Goal: Information Seeking & Learning: Check status

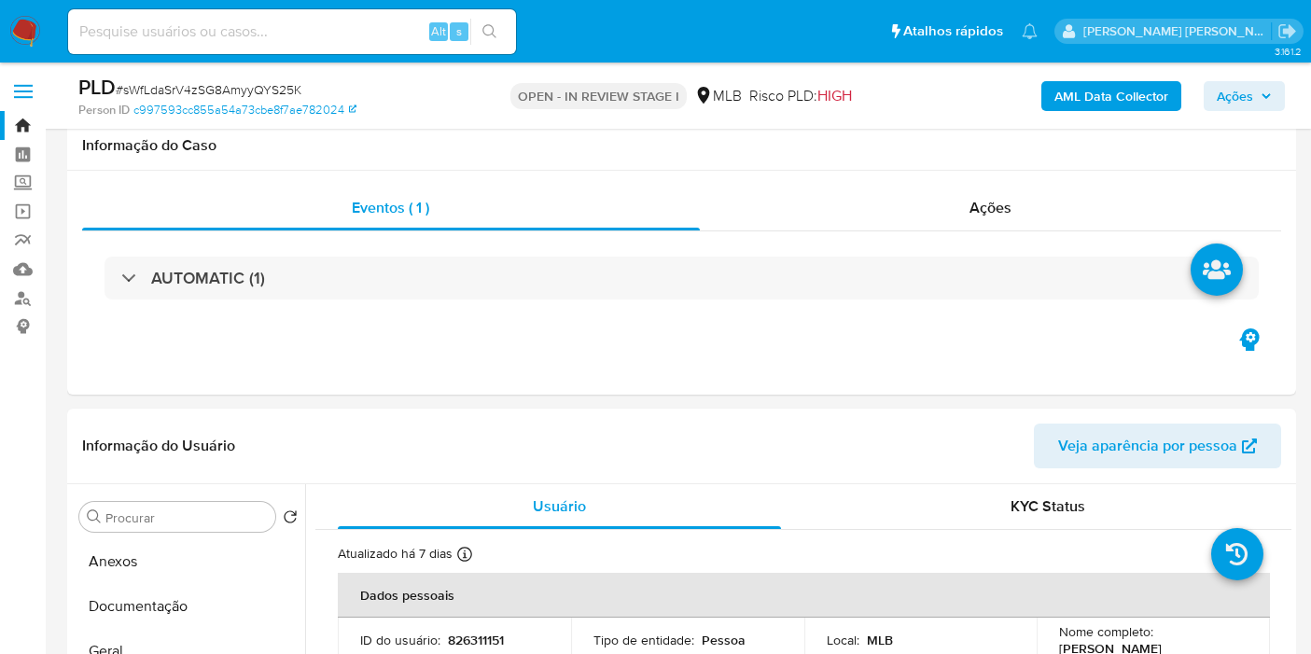
select select "10"
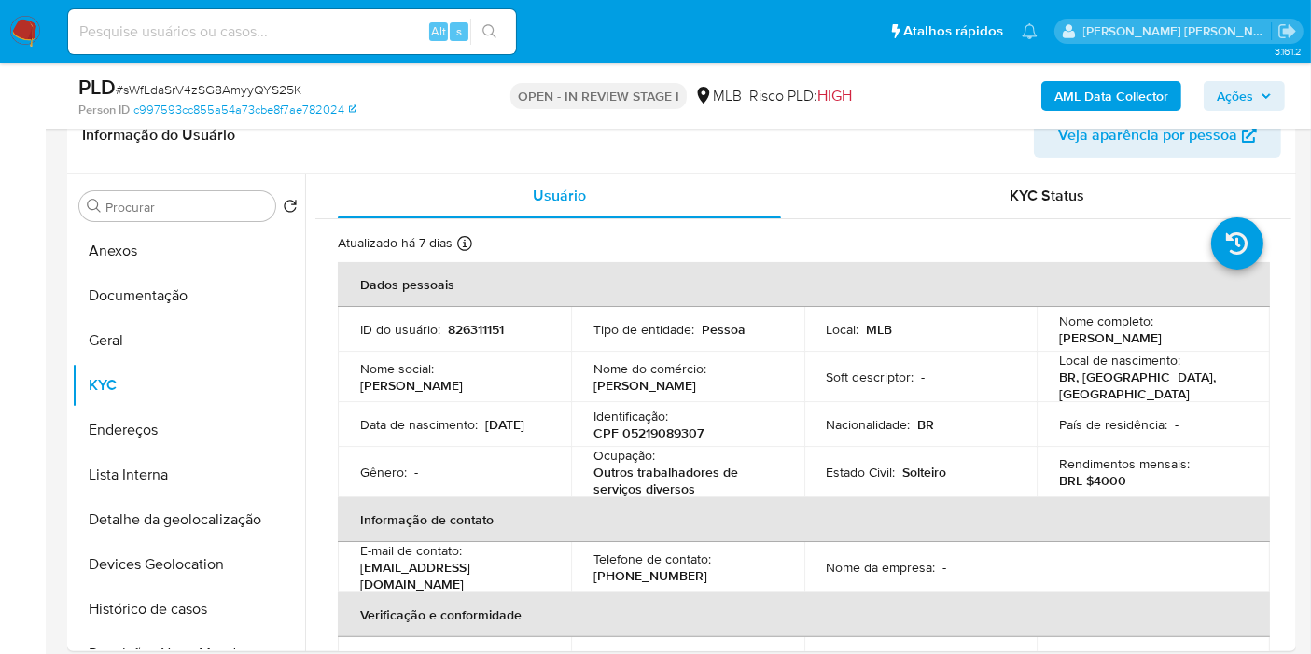
click at [184, 296] on button "Documentação" at bounding box center [188, 295] width 233 height 45
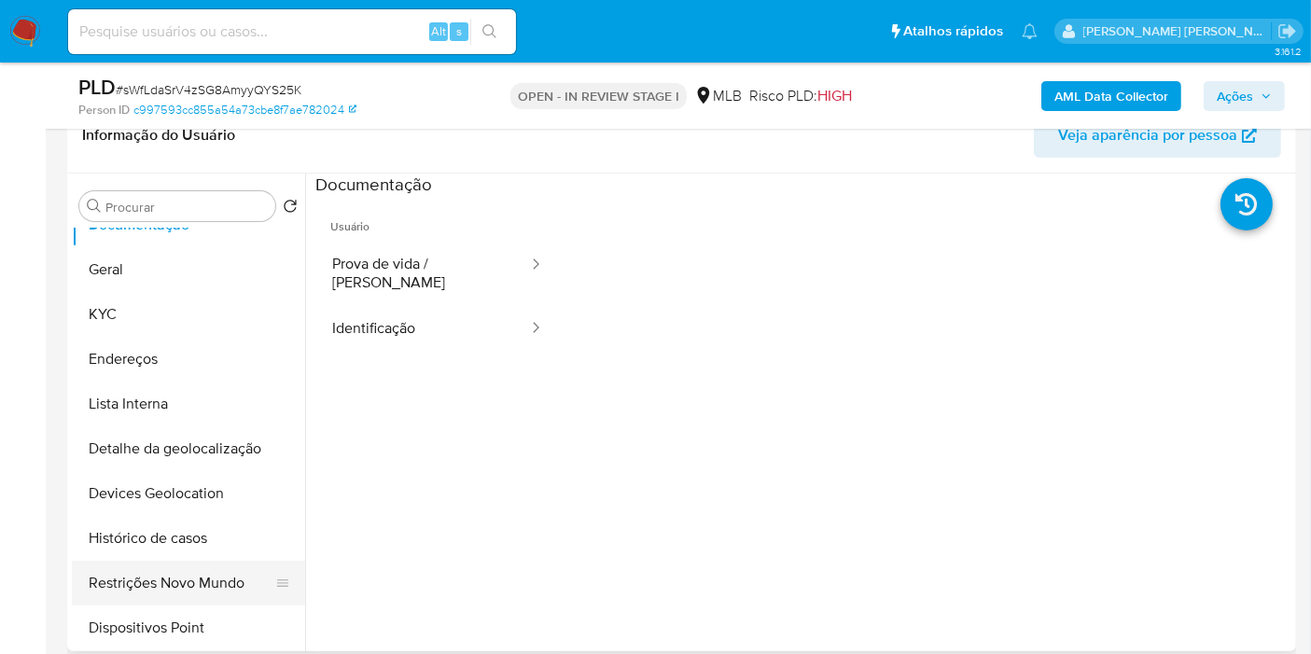
scroll to position [104, 0]
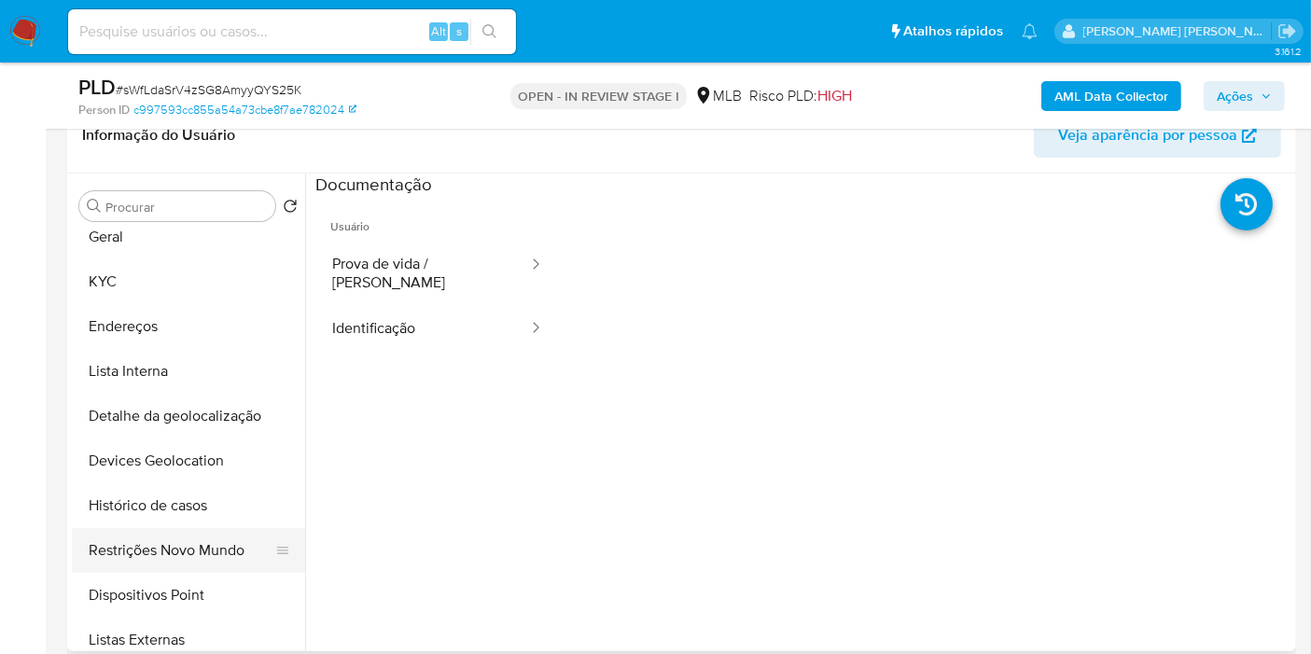
click at [211, 545] on button "Restrições Novo Mundo" at bounding box center [181, 550] width 218 height 45
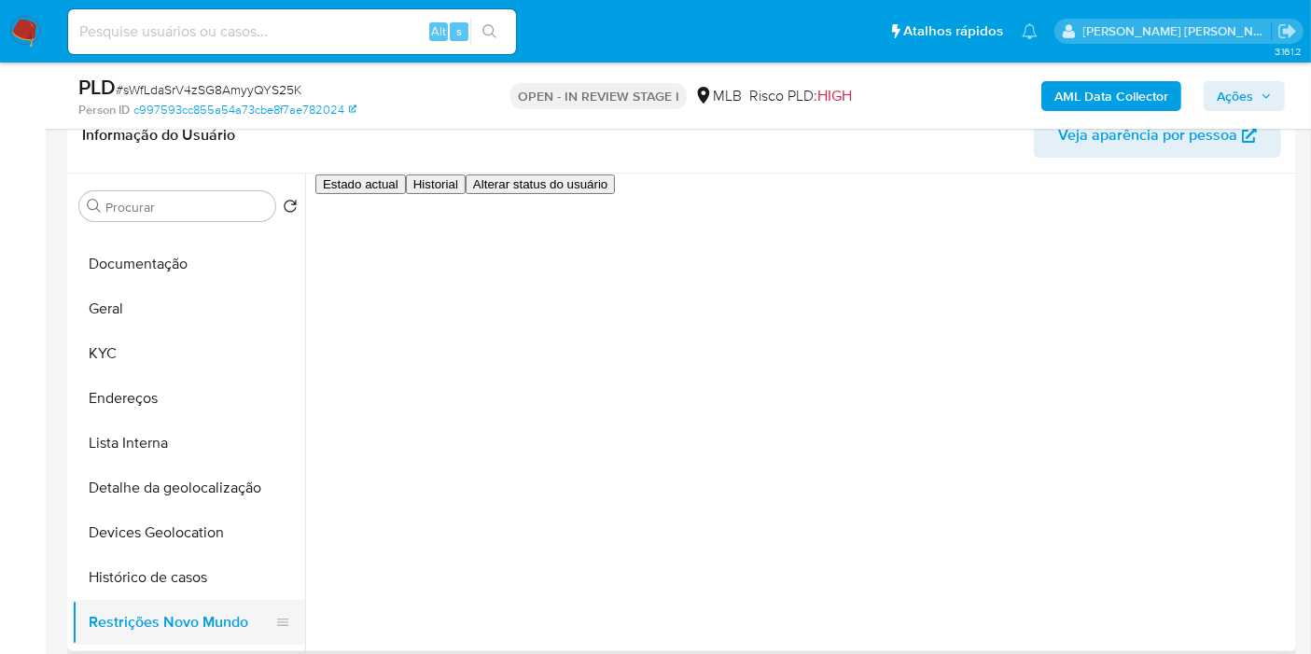
scroll to position [0, 0]
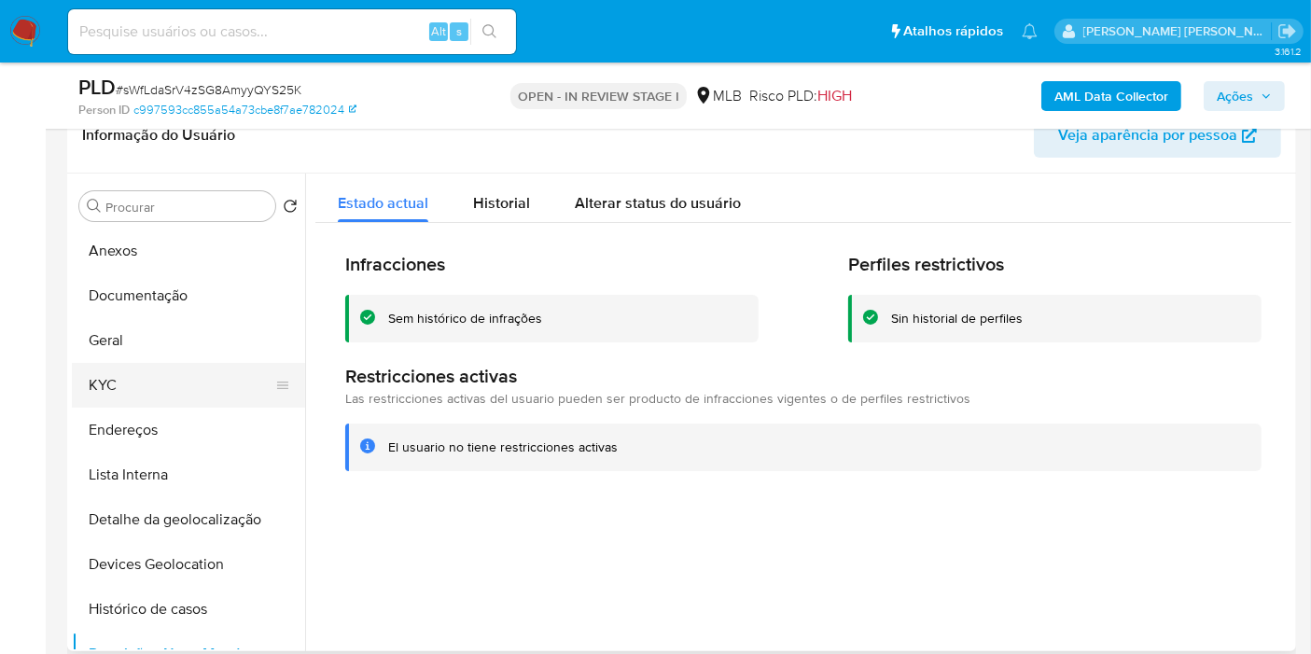
click at [168, 363] on button "KYC" at bounding box center [181, 385] width 218 height 45
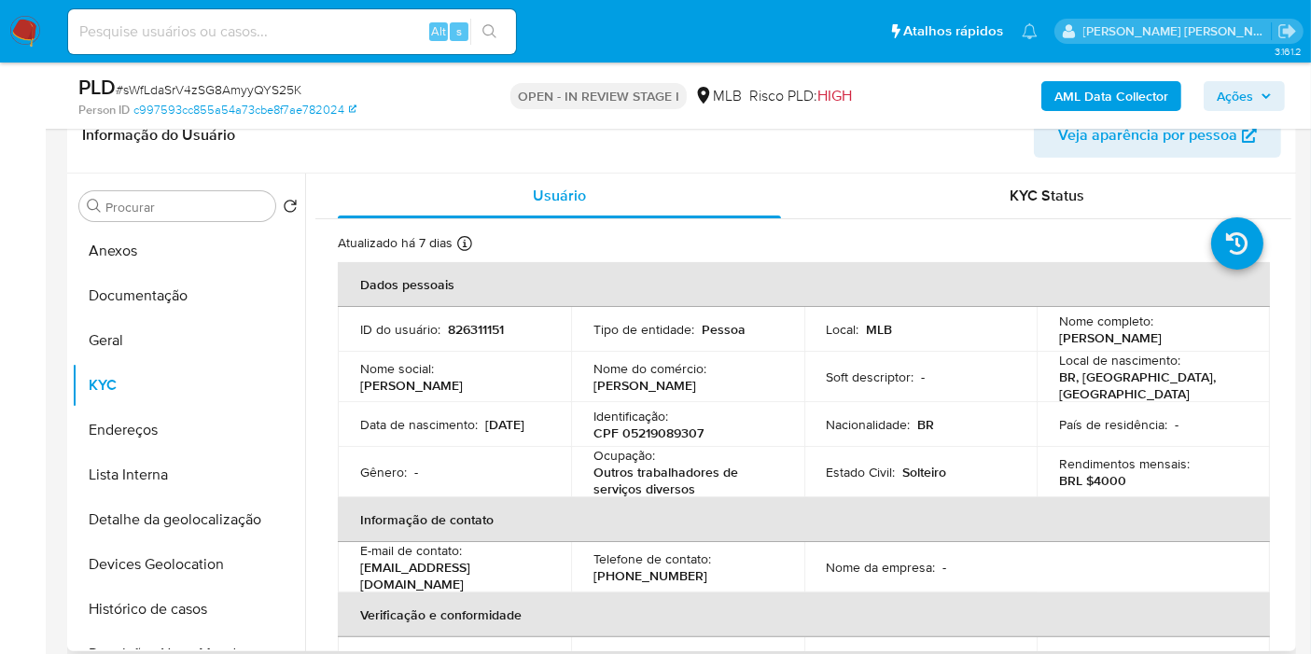
click at [664, 465] on p "Outros trabalhadores de serviços diversos" at bounding box center [684, 481] width 181 height 34
click at [698, 497] on th "Informação de contato" at bounding box center [804, 519] width 932 height 45
drag, startPoint x: 666, startPoint y: 484, endPoint x: 591, endPoint y: 473, distance: 76.4
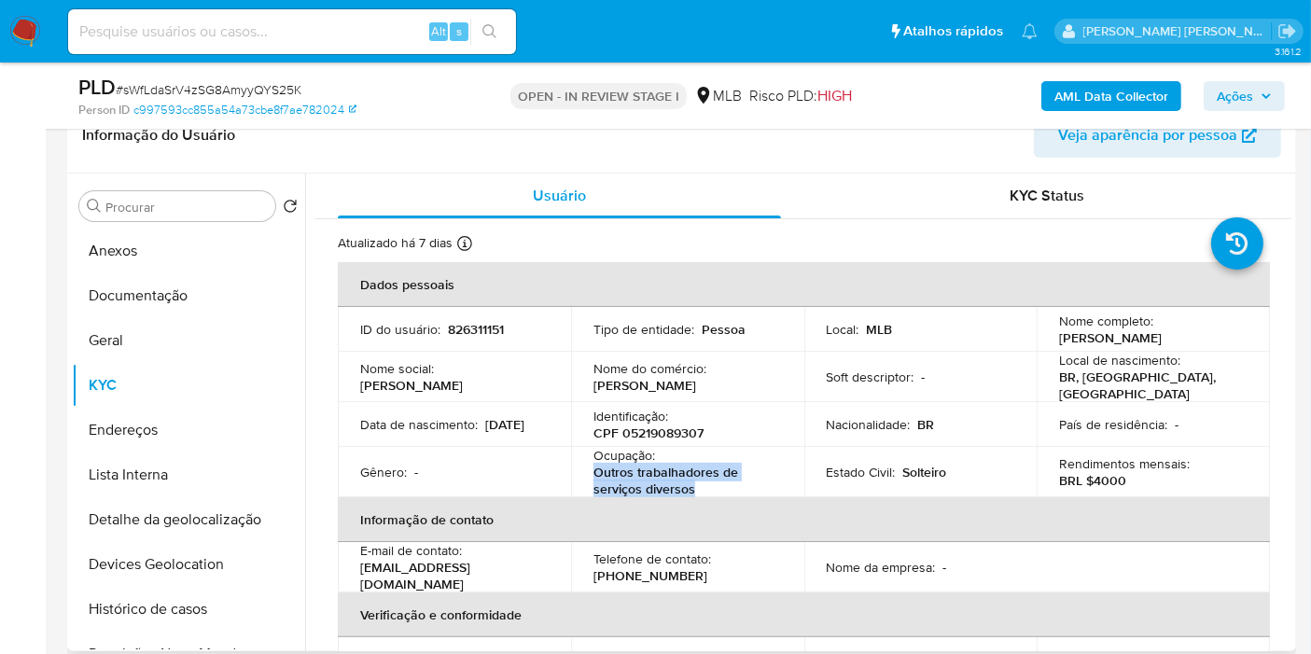
click at [594, 473] on p "Outros trabalhadores de serviços diversos" at bounding box center [684, 481] width 181 height 34
copy p "Outros trabalhadores de serviços diversos"
click at [153, 295] on button "Documentação" at bounding box center [181, 295] width 218 height 45
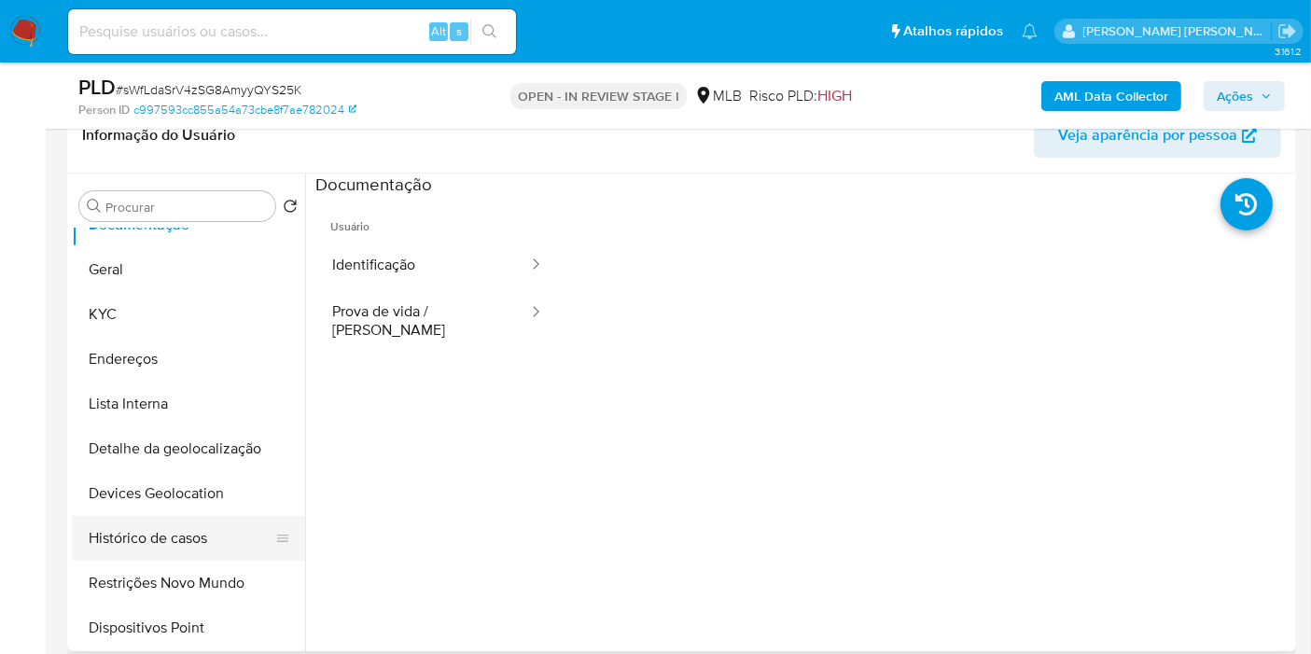
scroll to position [104, 0]
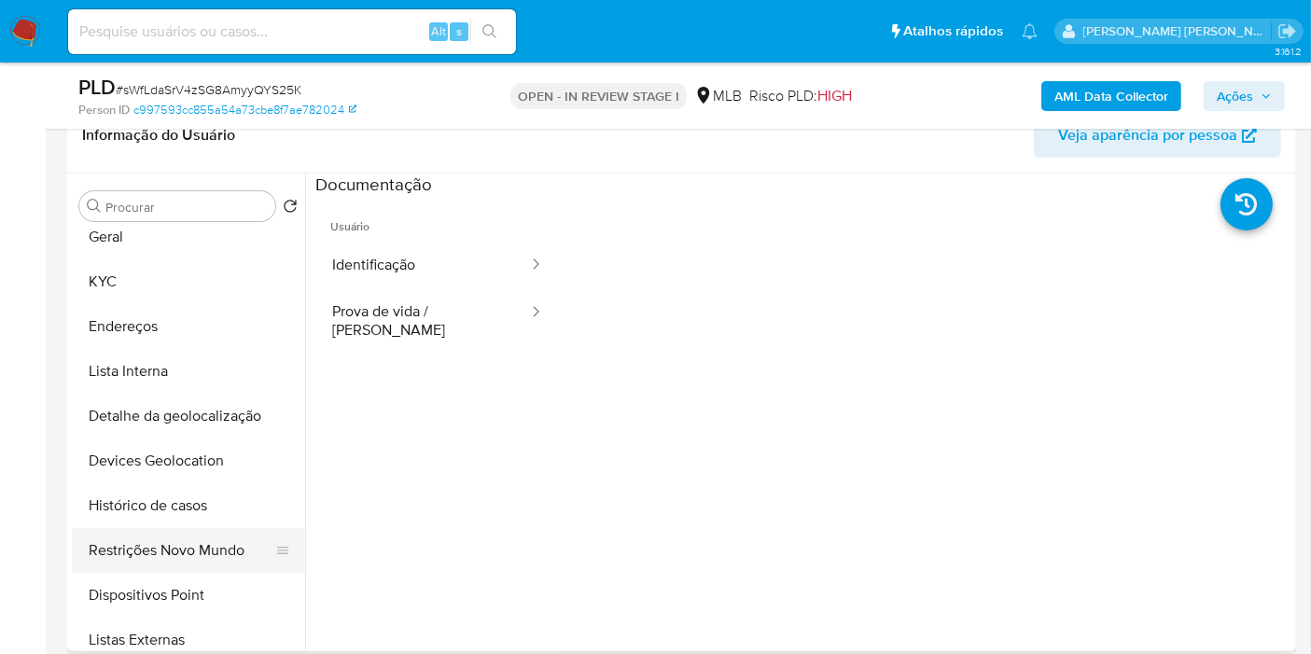
click at [171, 555] on button "Restrições Novo Mundo" at bounding box center [181, 550] width 218 height 45
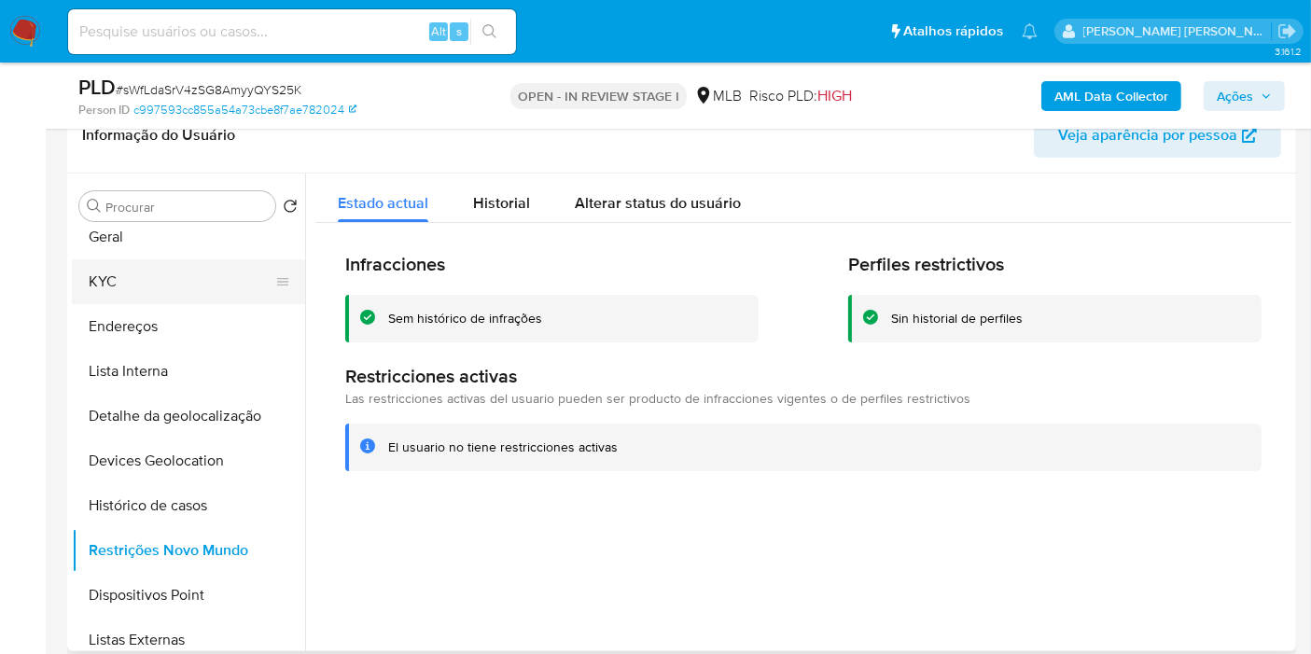
click at [122, 281] on button "KYC" at bounding box center [181, 281] width 218 height 45
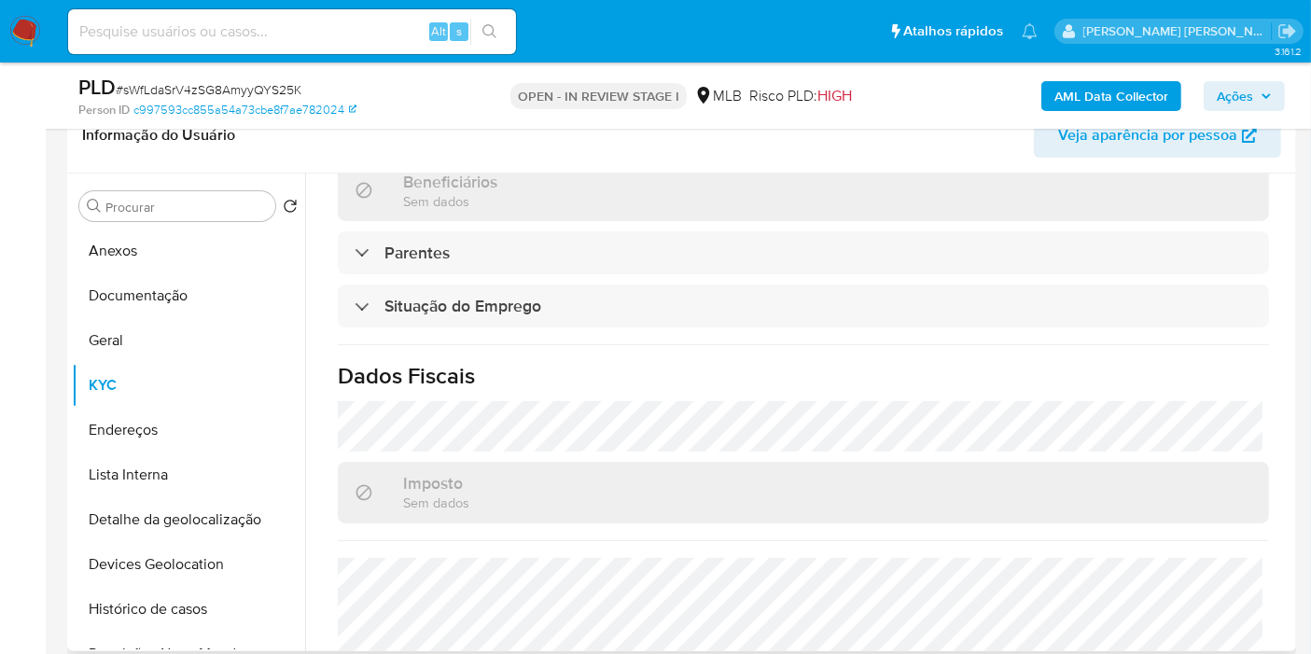
scroll to position [829, 0]
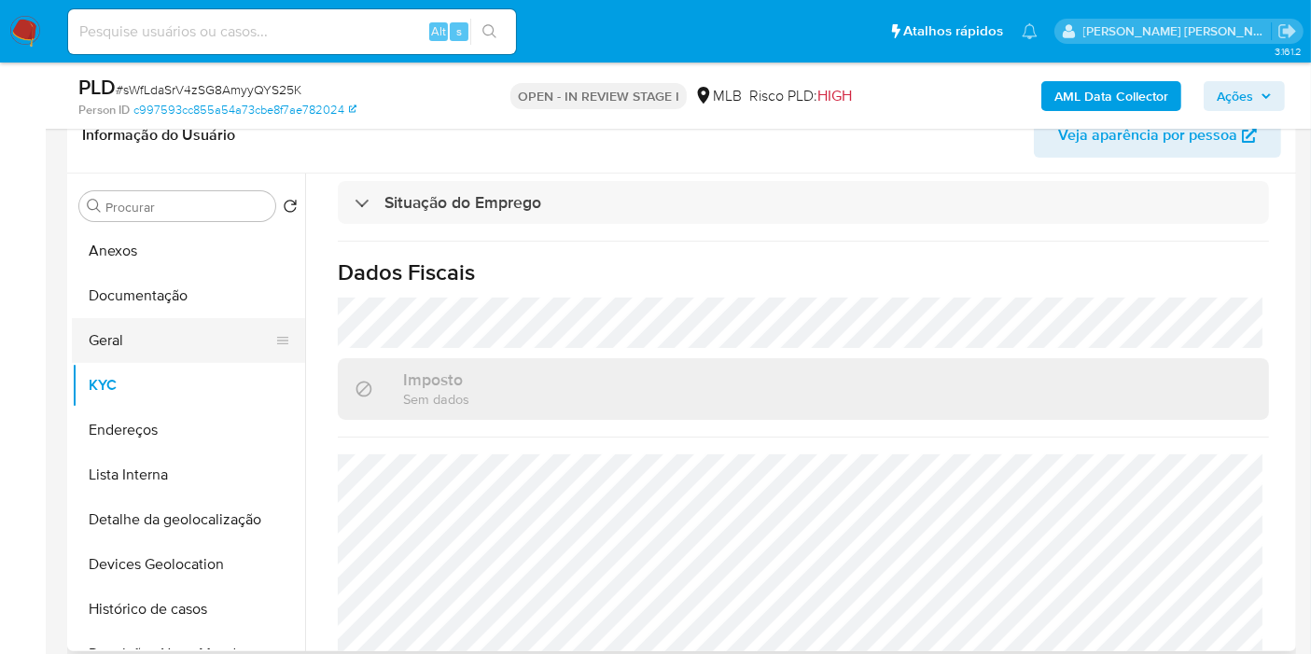
click at [135, 322] on button "Geral" at bounding box center [181, 340] width 218 height 45
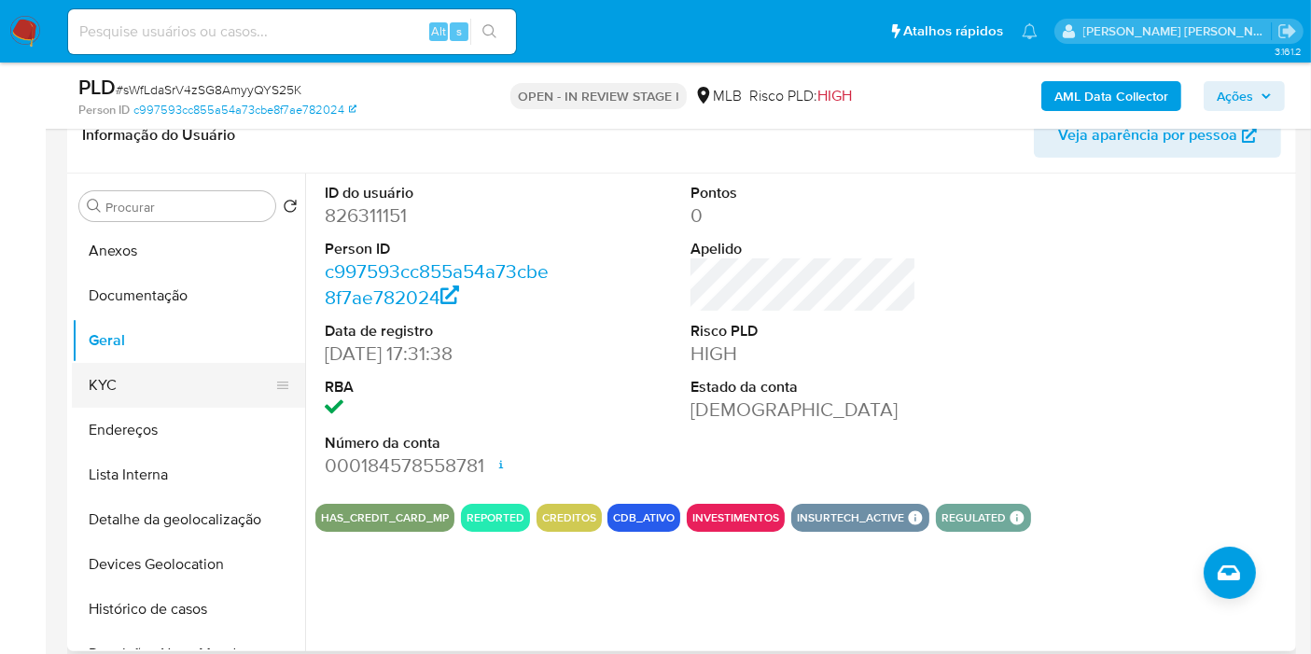
click at [179, 390] on button "KYC" at bounding box center [181, 385] width 218 height 45
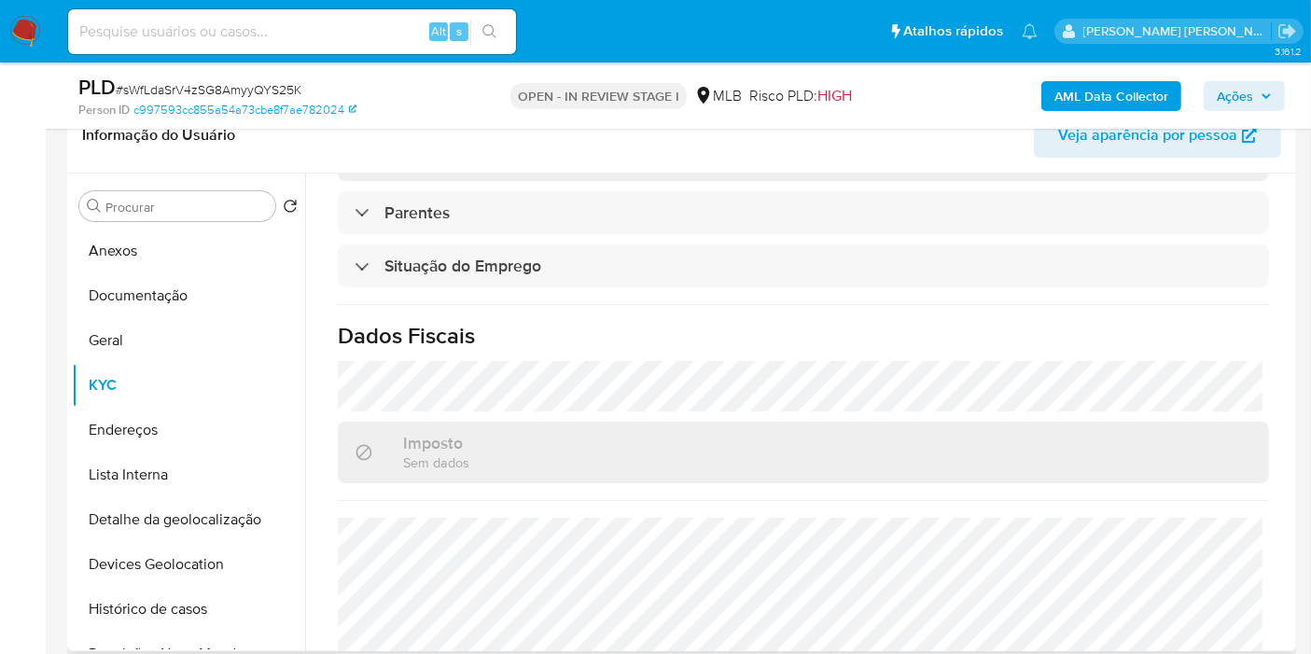
scroll to position [853, 0]
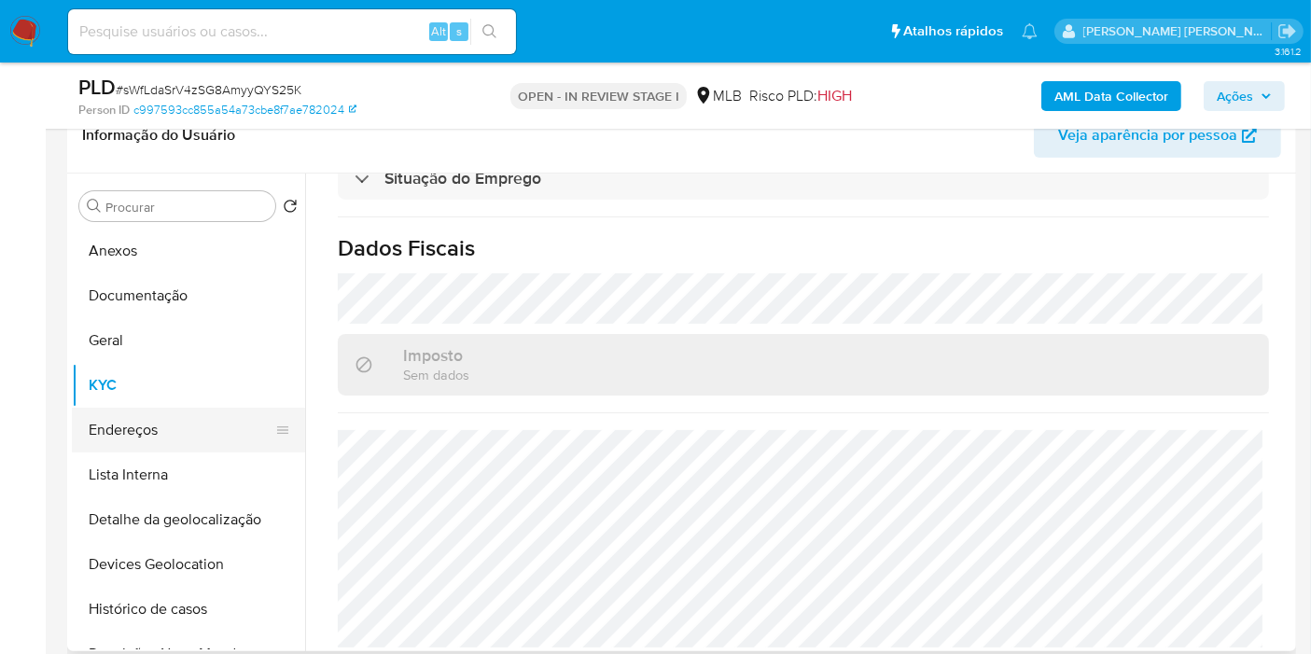
click at [171, 422] on button "Endereços" at bounding box center [181, 430] width 218 height 45
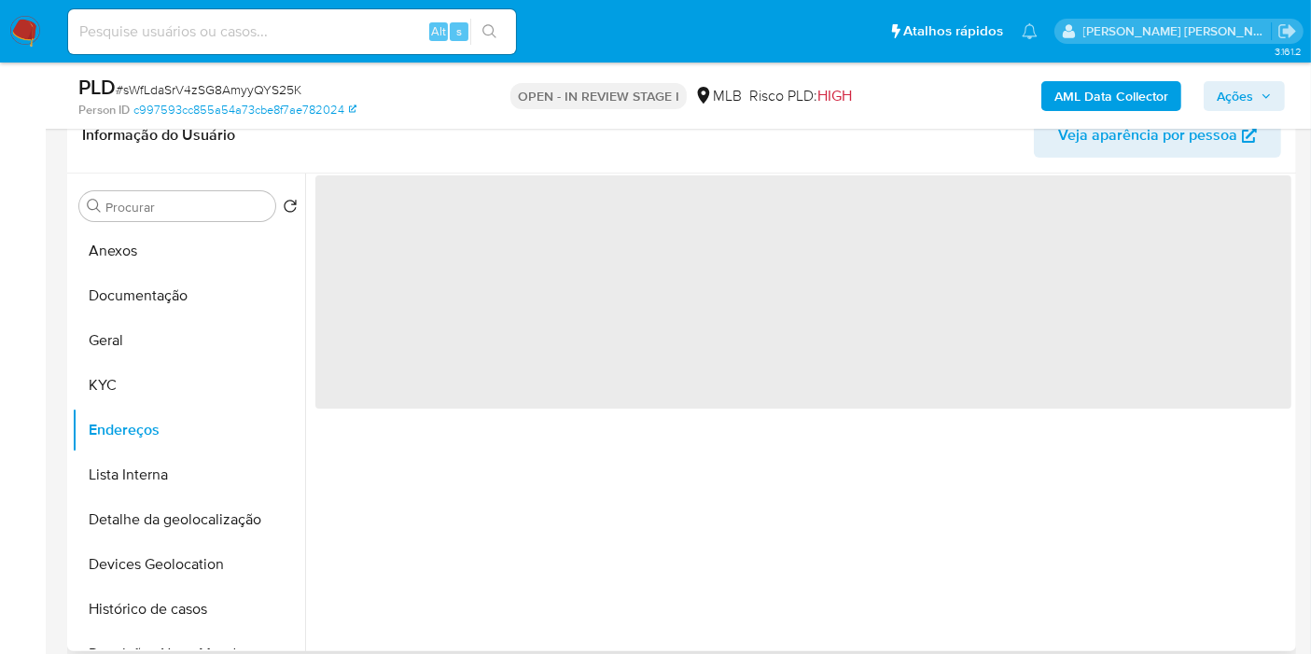
scroll to position [0, 0]
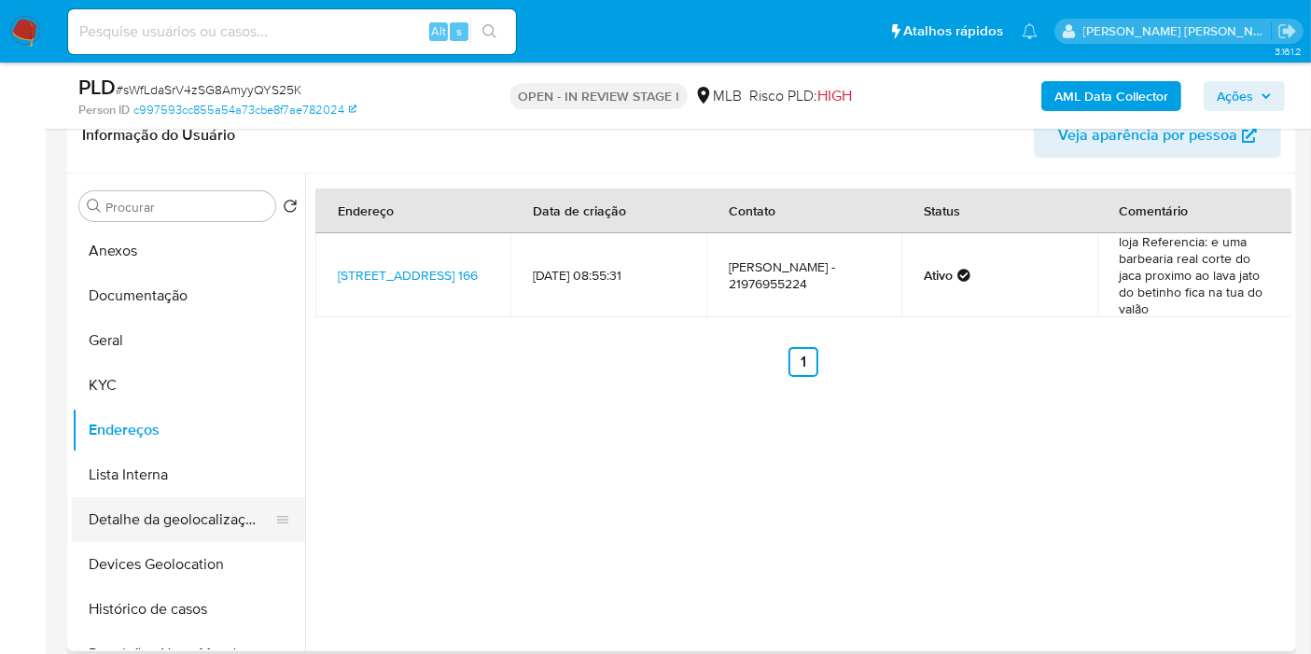
click at [170, 522] on button "Detalhe da geolocalização" at bounding box center [181, 519] width 218 height 45
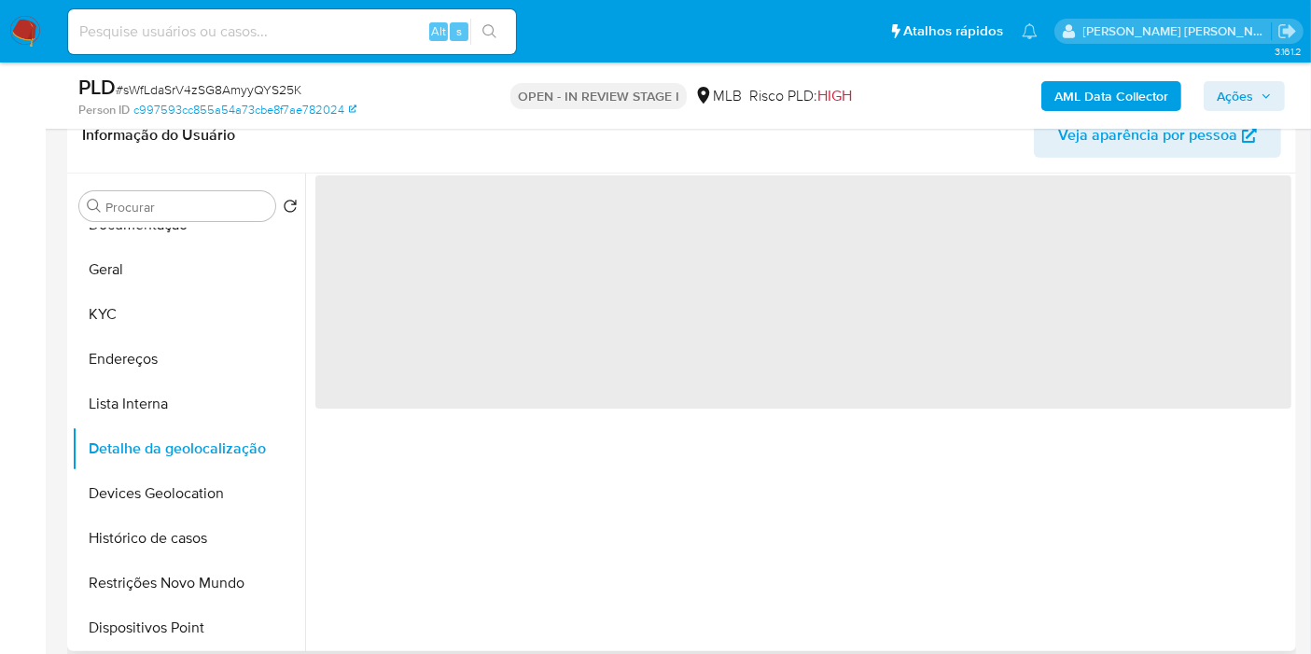
scroll to position [104, 0]
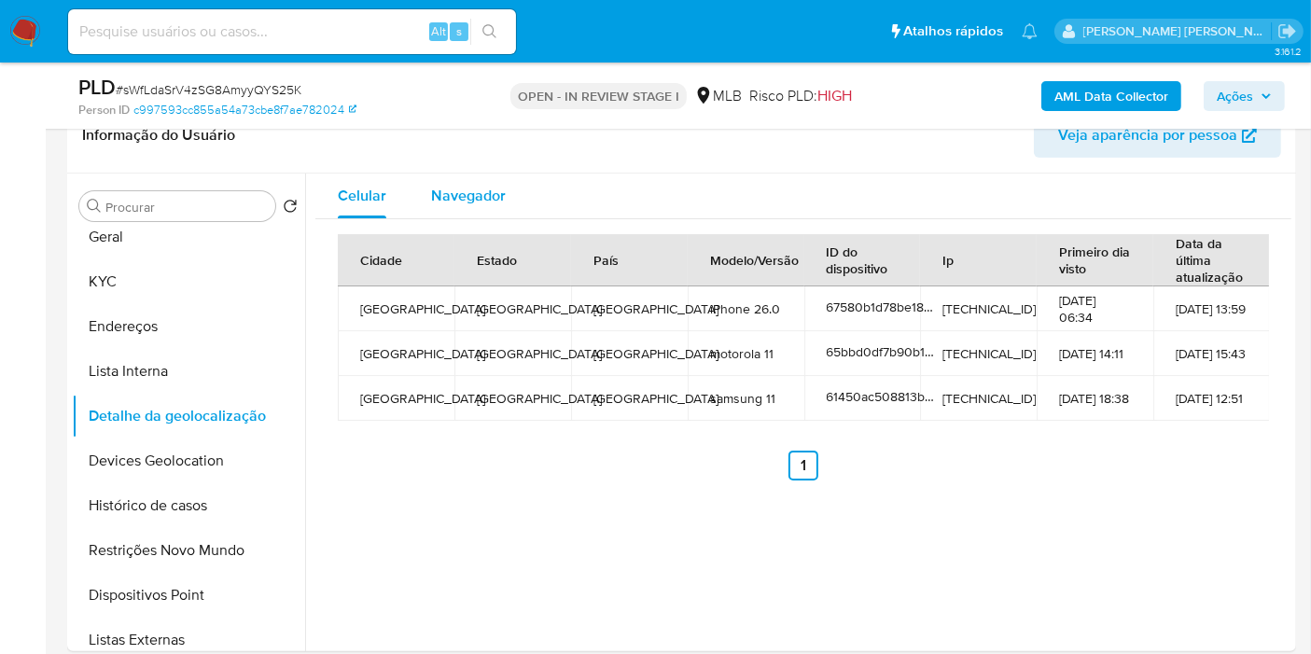
click at [488, 202] on span "Navegador" at bounding box center [468, 195] width 75 height 21
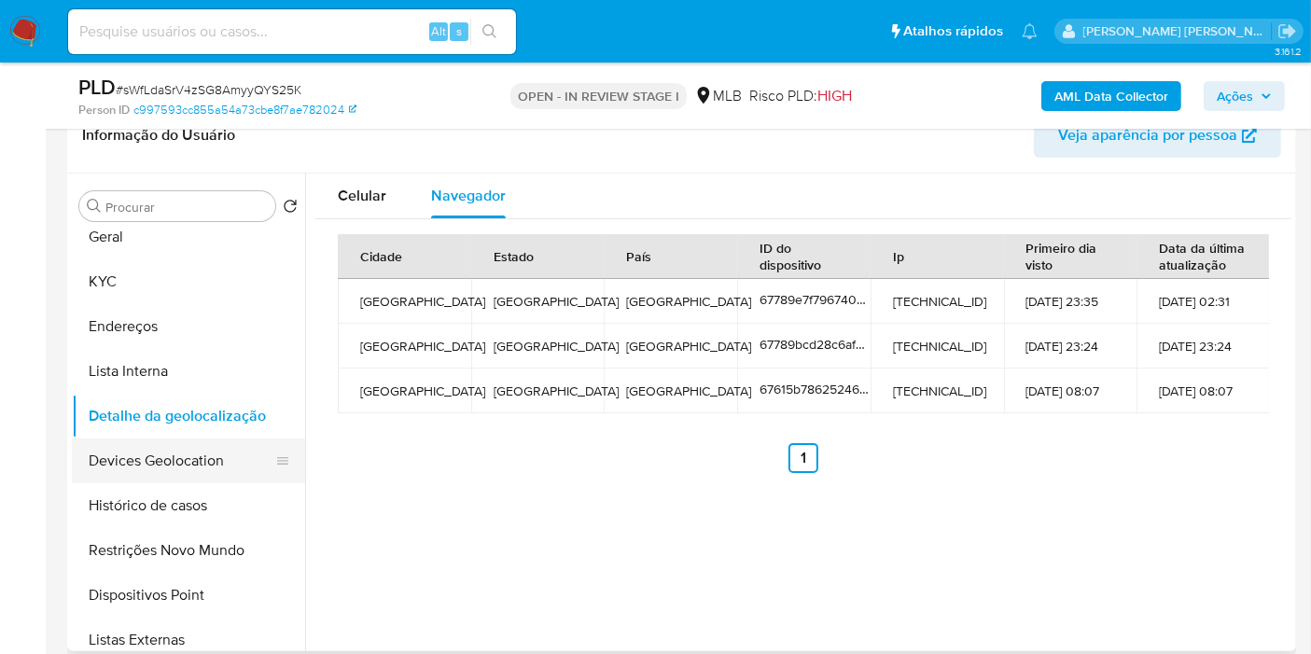
click at [155, 459] on button "Devices Geolocation" at bounding box center [181, 461] width 218 height 45
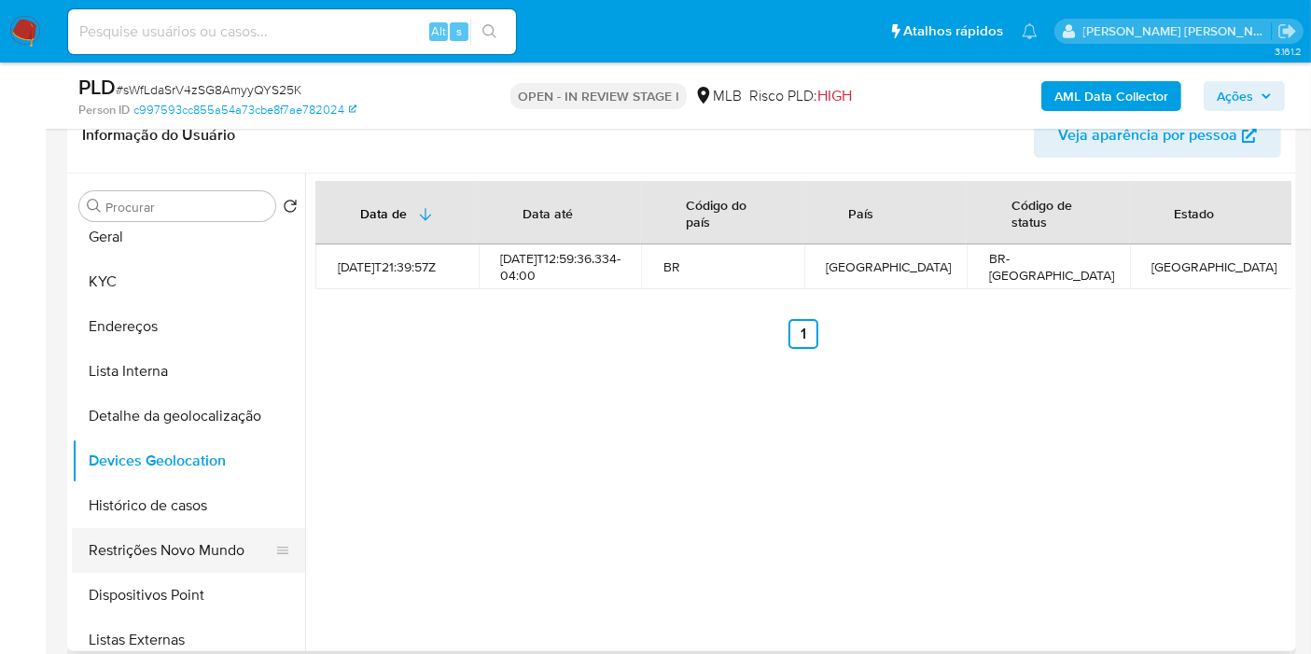
click at [155, 554] on button "Restrições Novo Mundo" at bounding box center [181, 550] width 218 height 45
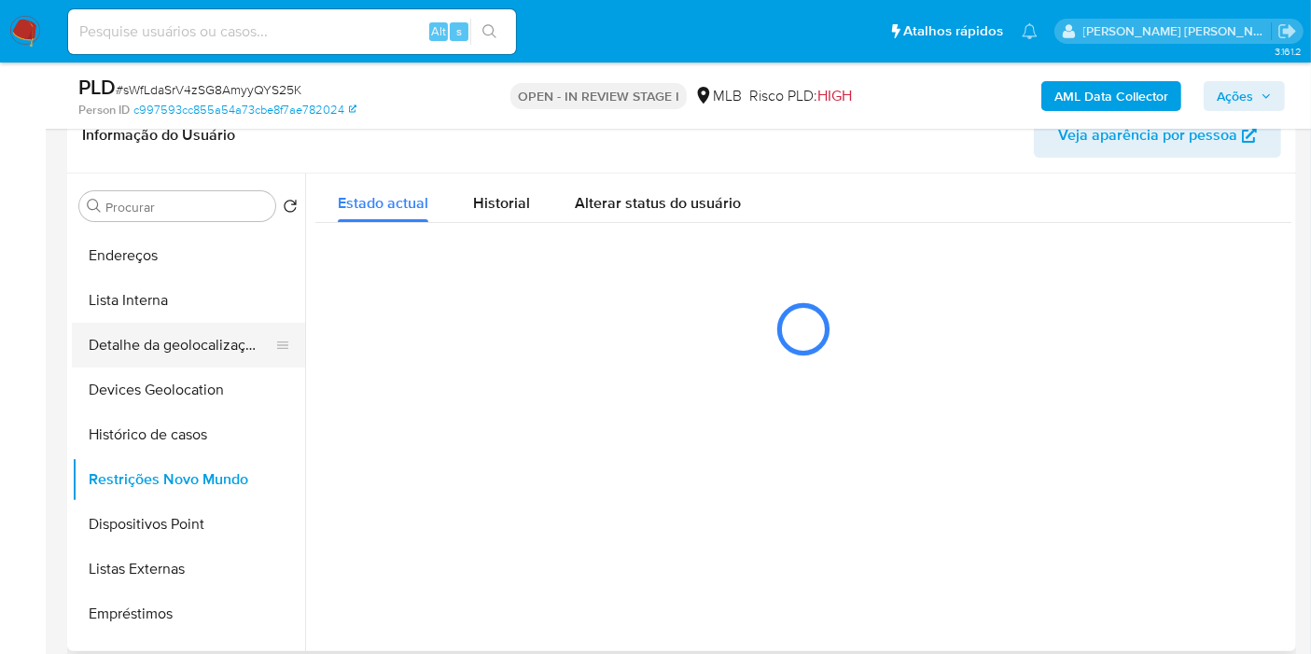
scroll to position [207, 0]
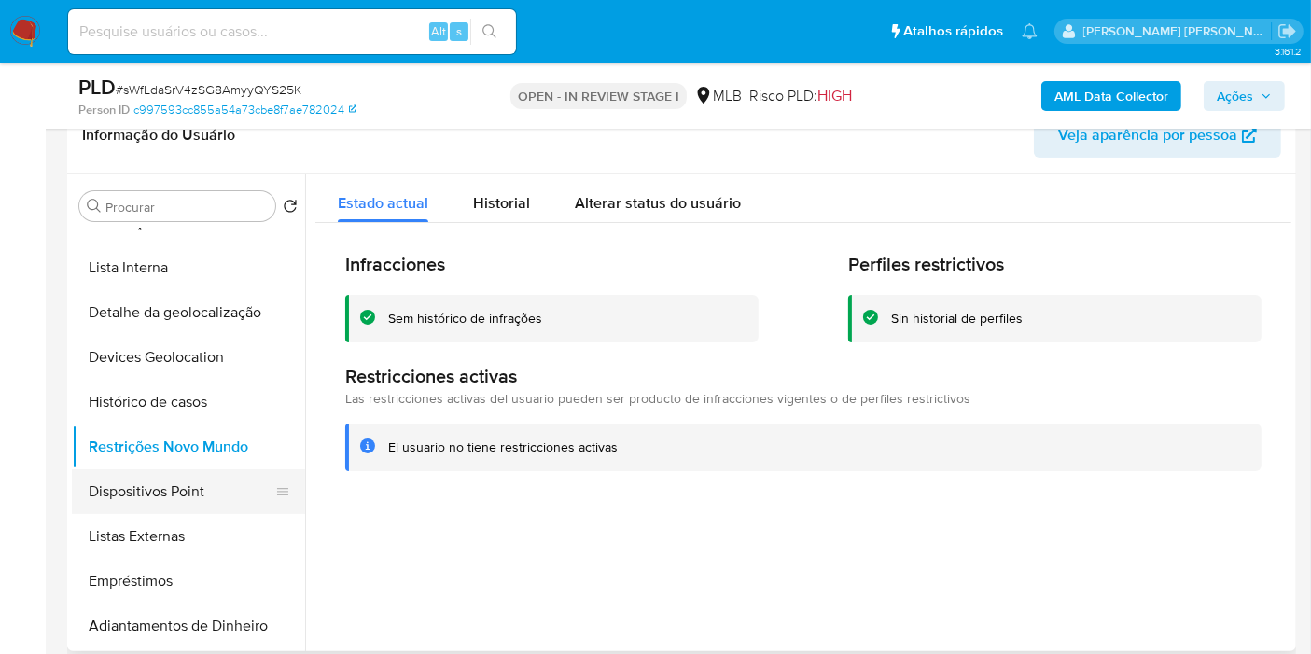
click at [203, 494] on button "Dispositivos Point" at bounding box center [181, 491] width 218 height 45
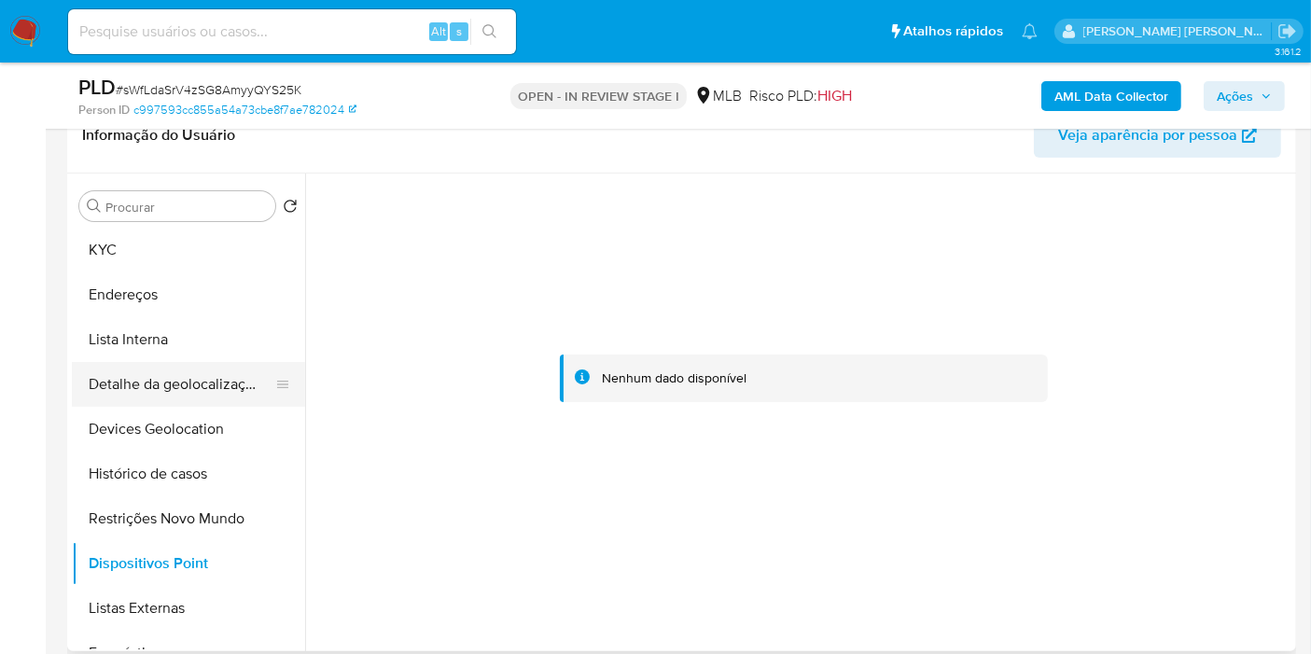
scroll to position [104, 0]
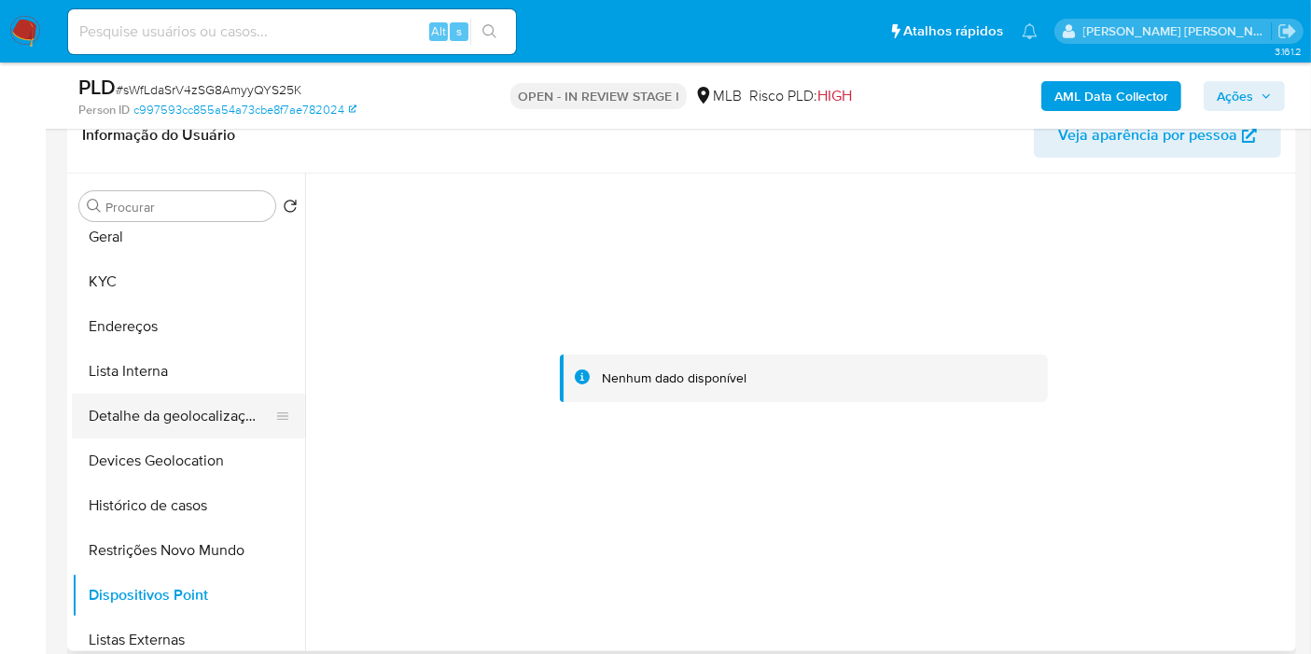
click at [168, 311] on button "Endereços" at bounding box center [188, 326] width 233 height 45
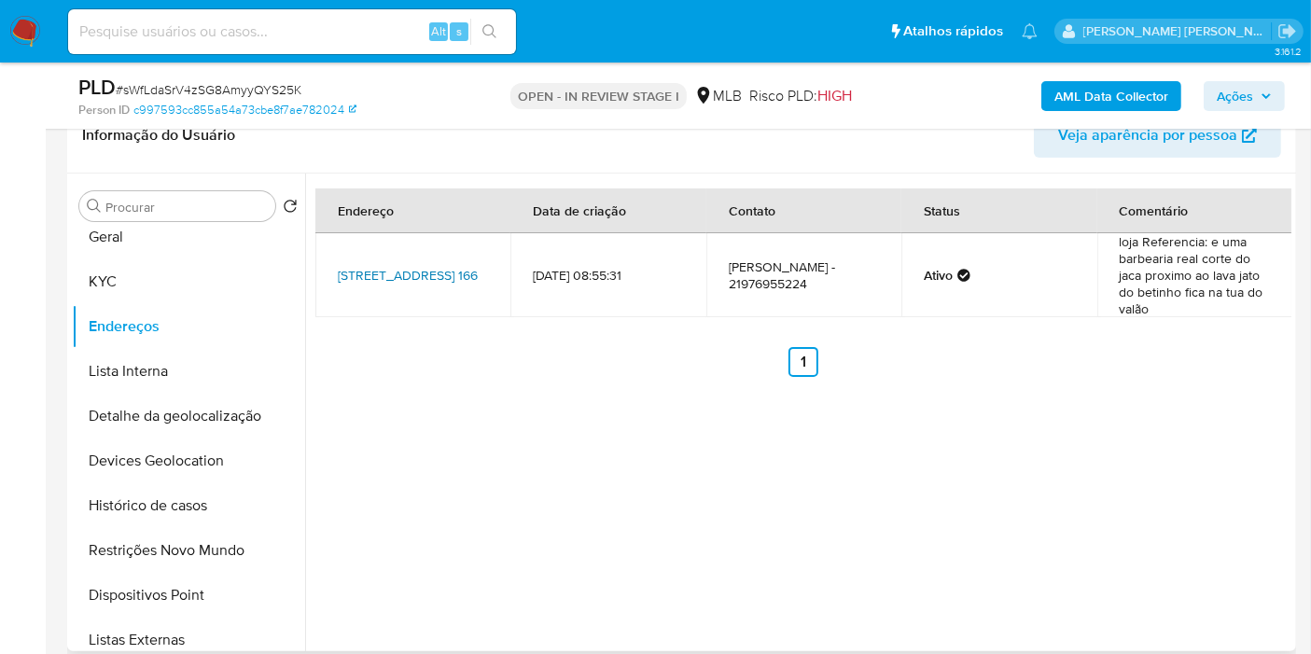
click at [427, 281] on link "[STREET_ADDRESS] 166" at bounding box center [408, 275] width 140 height 19
click at [155, 268] on button "KYC" at bounding box center [181, 281] width 218 height 45
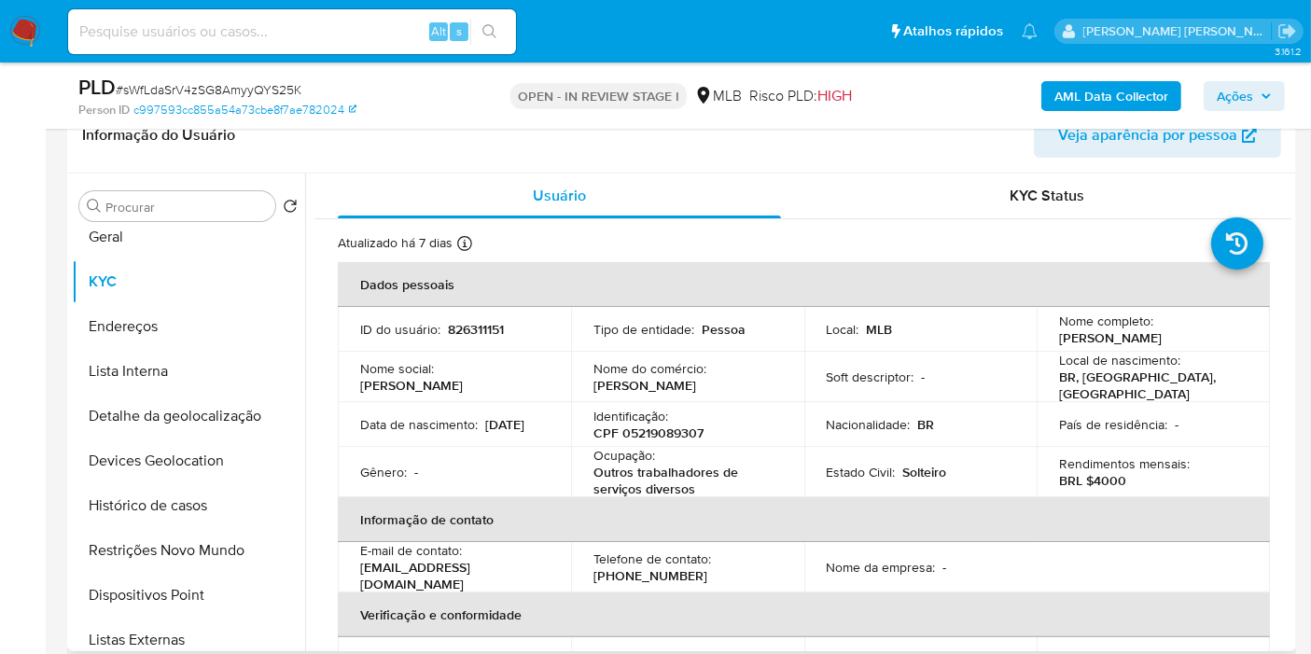
click at [672, 425] on p "CPF 05219089307" at bounding box center [649, 433] width 110 height 17
copy p "05219089307"
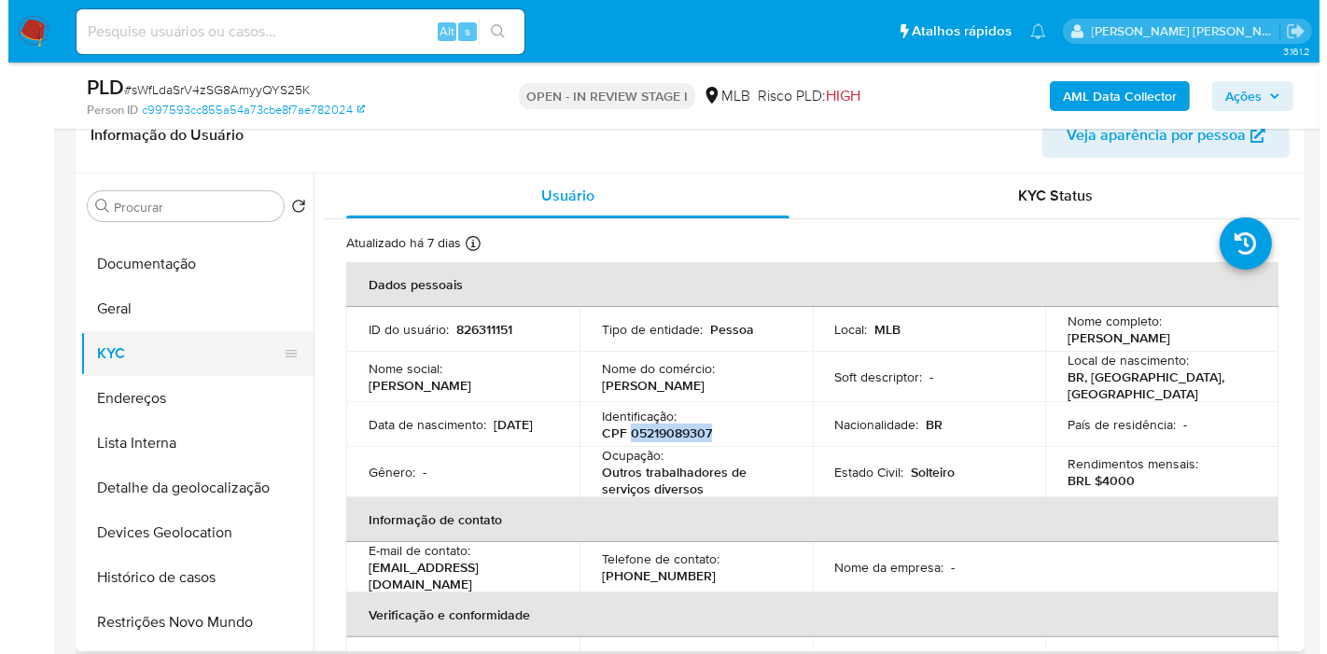
scroll to position [0, 0]
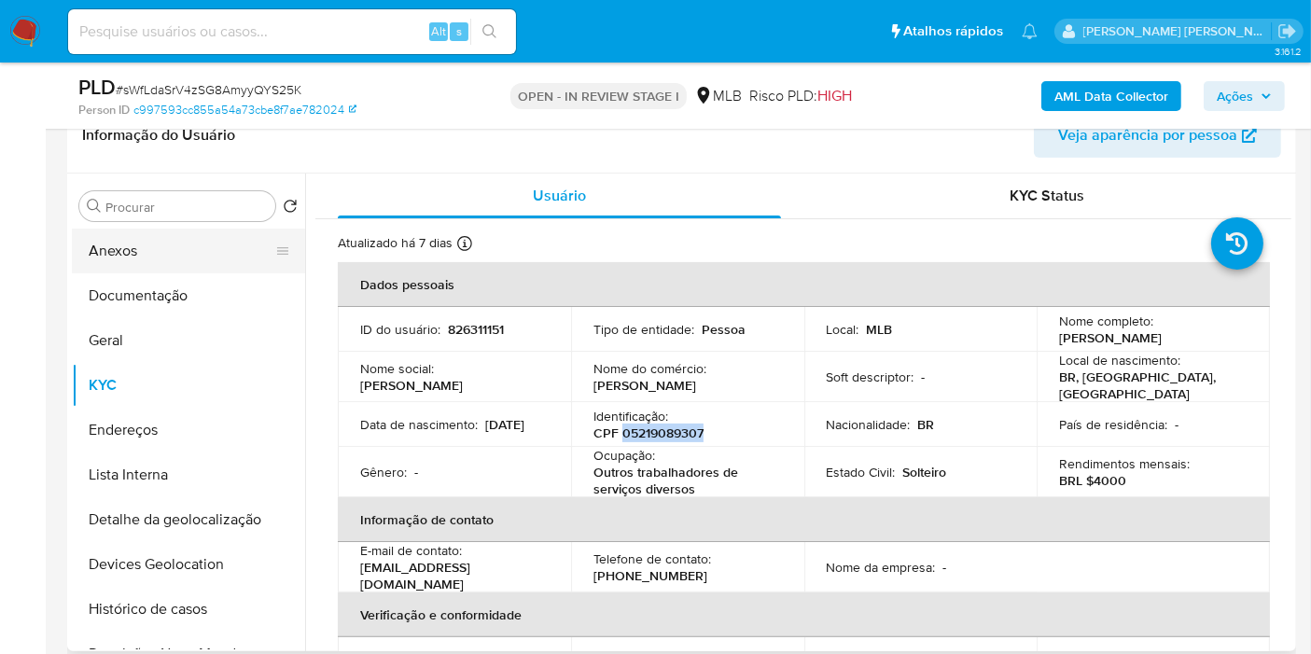
click at [197, 250] on button "Anexos" at bounding box center [181, 251] width 218 height 45
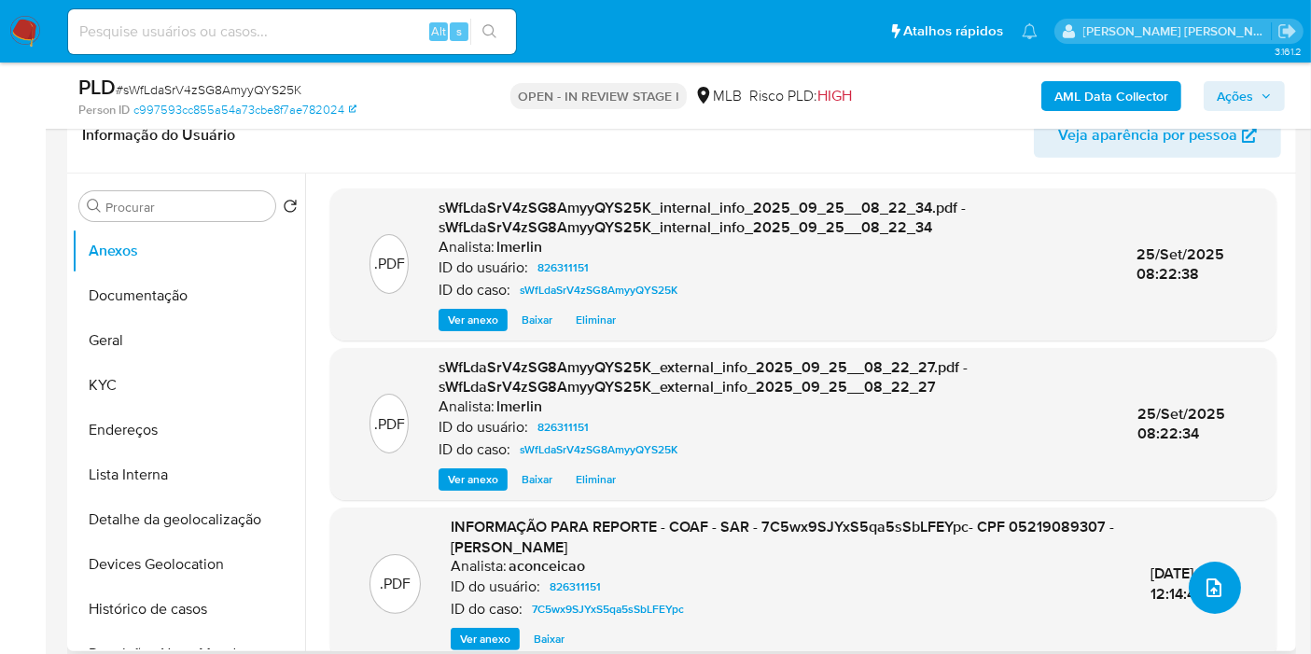
click at [1210, 606] on button "upload-file" at bounding box center [1215, 588] width 52 height 52
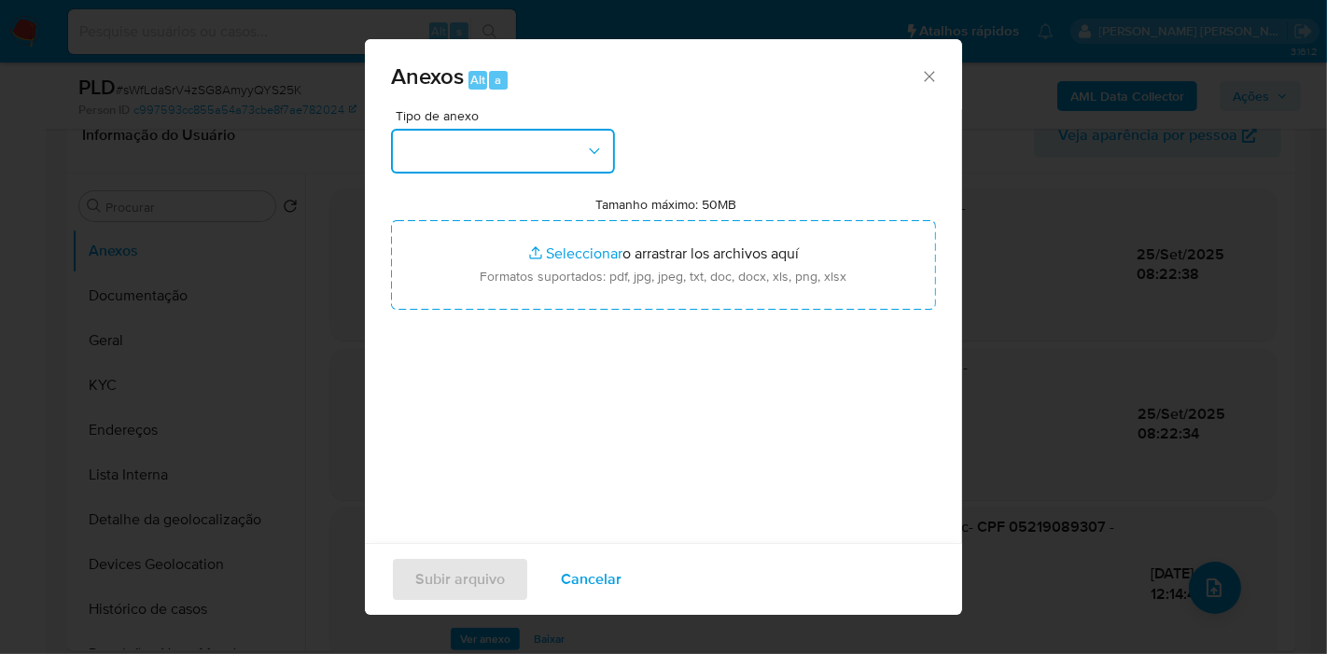
click at [530, 161] on button "button" at bounding box center [503, 151] width 224 height 45
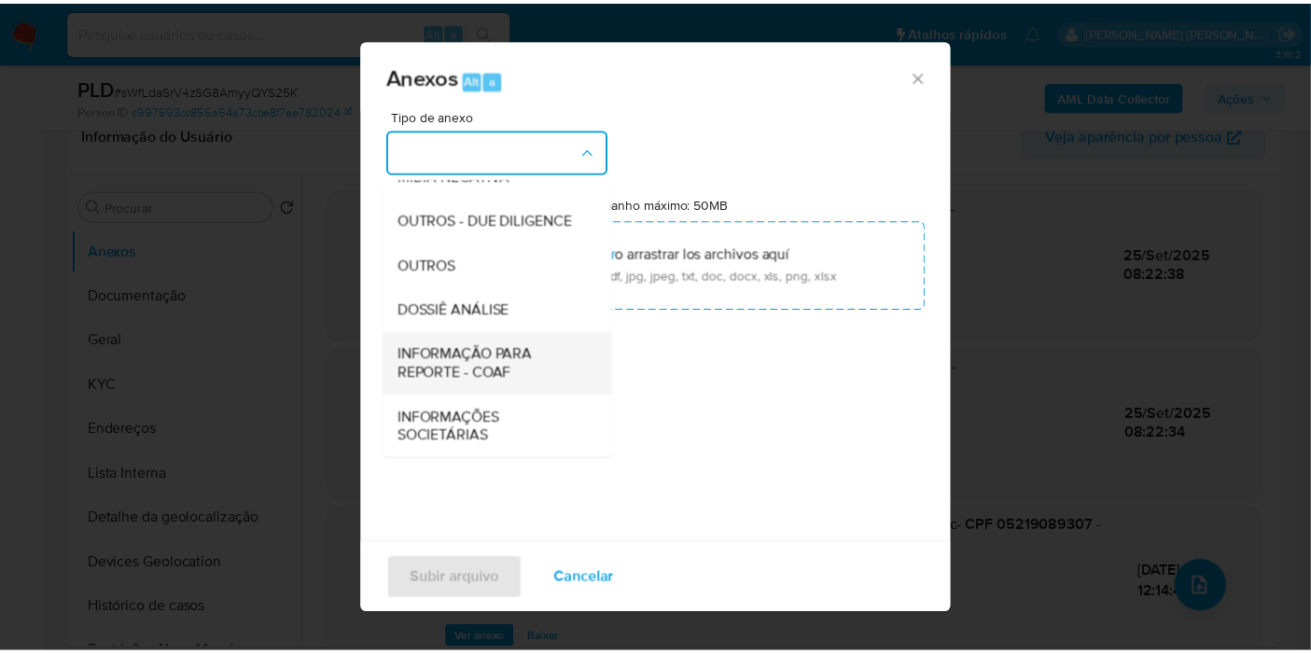
scroll to position [287, 0]
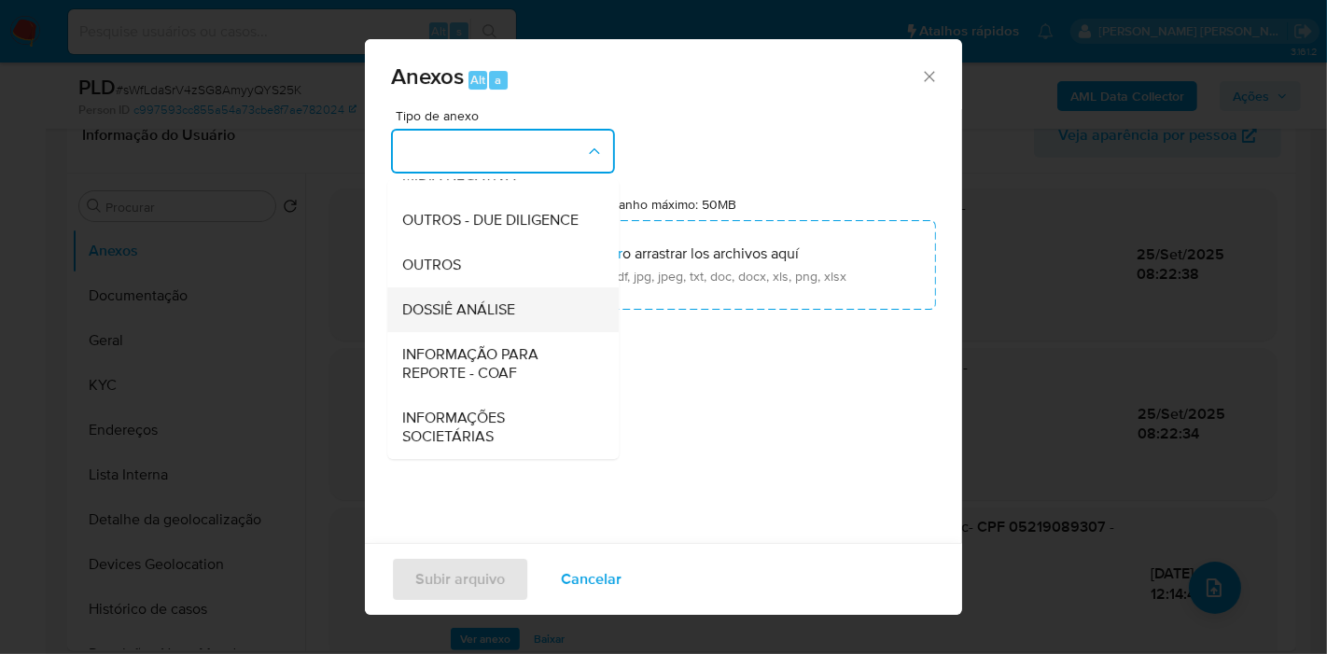
click at [518, 313] on div "DOSSIÊ ANÁLISE" at bounding box center [497, 309] width 190 height 45
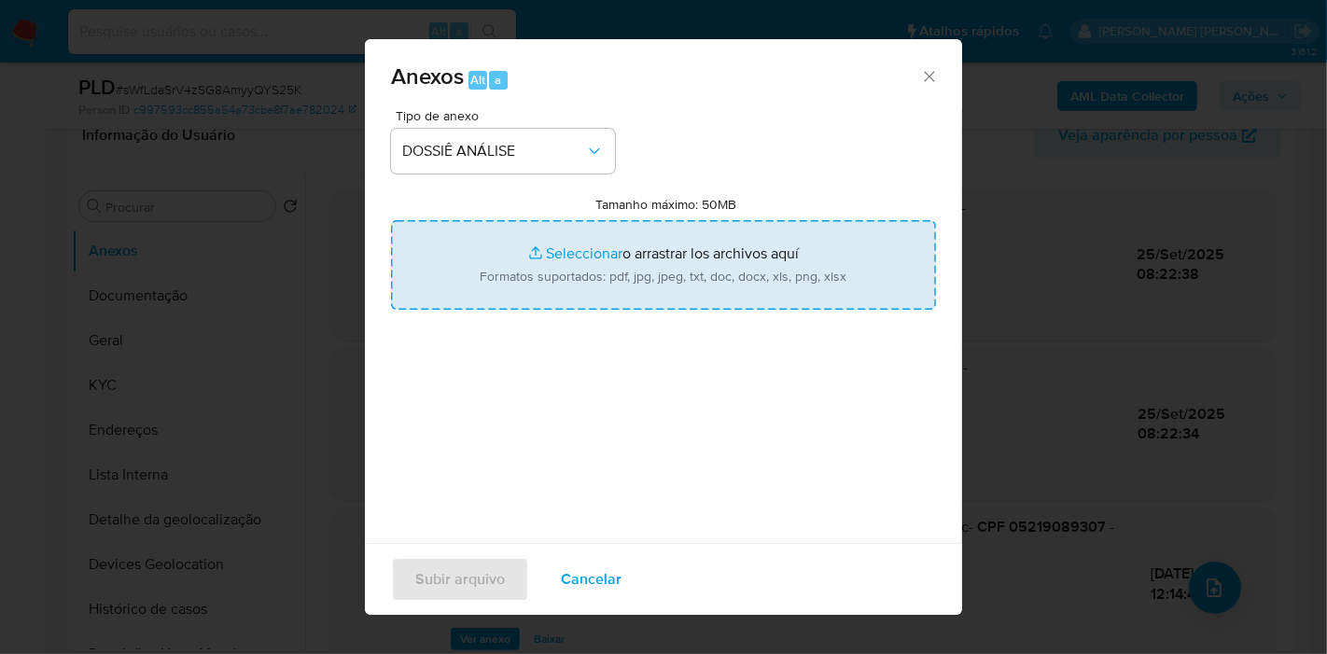
click at [673, 270] on input "Tamanho máximo: 50MB Seleccionar archivos" at bounding box center [663, 265] width 545 height 90
type input "C:\fakepath\SAR - XXX - CPF 05219089307 - [PERSON_NAME].pdf"
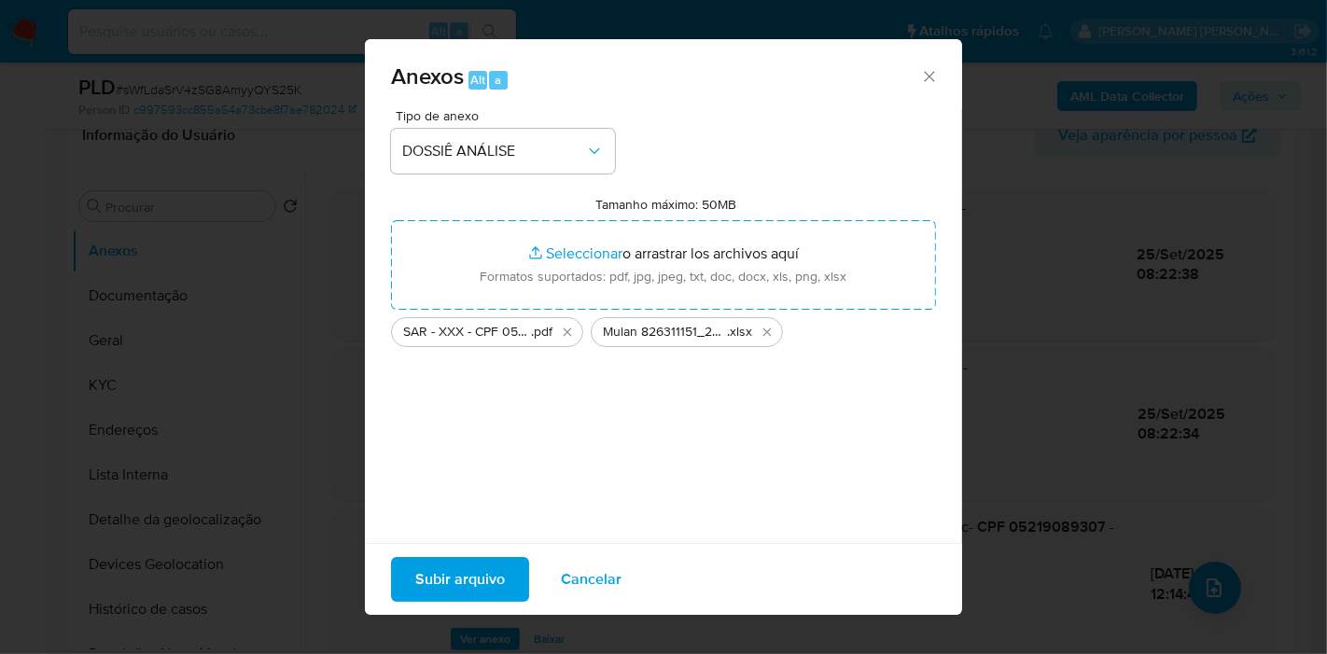
click at [495, 581] on span "Subir arquivo" at bounding box center [460, 579] width 90 height 41
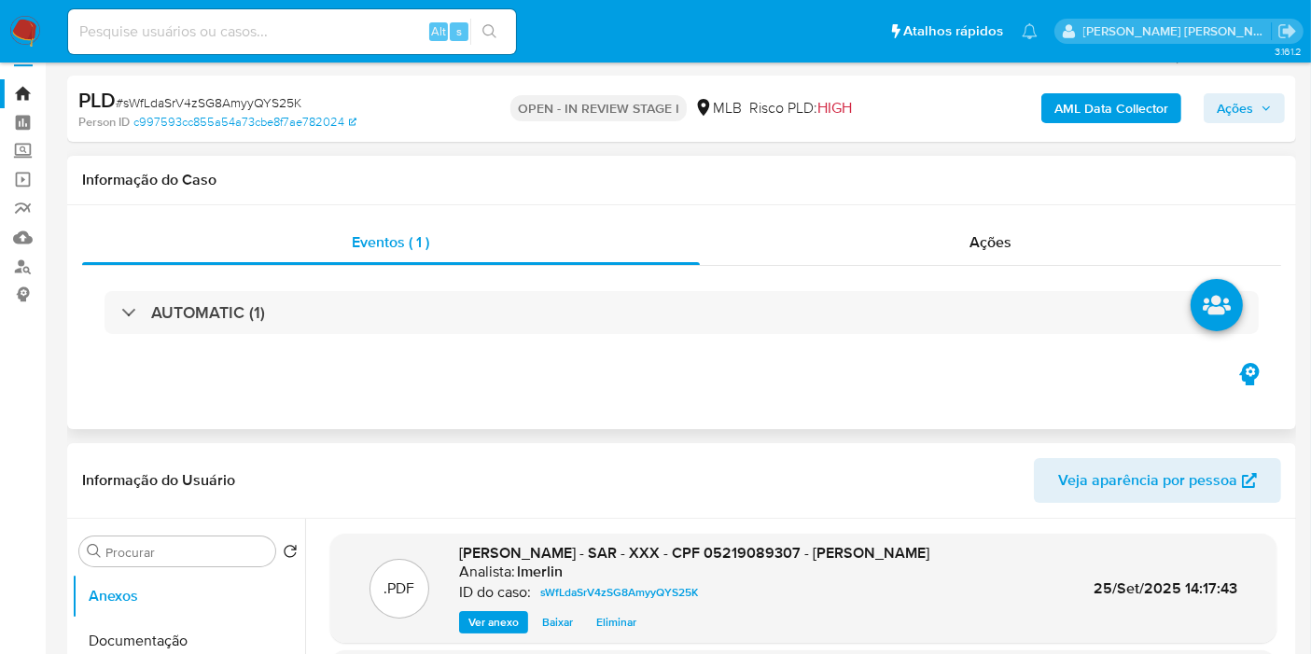
scroll to position [0, 0]
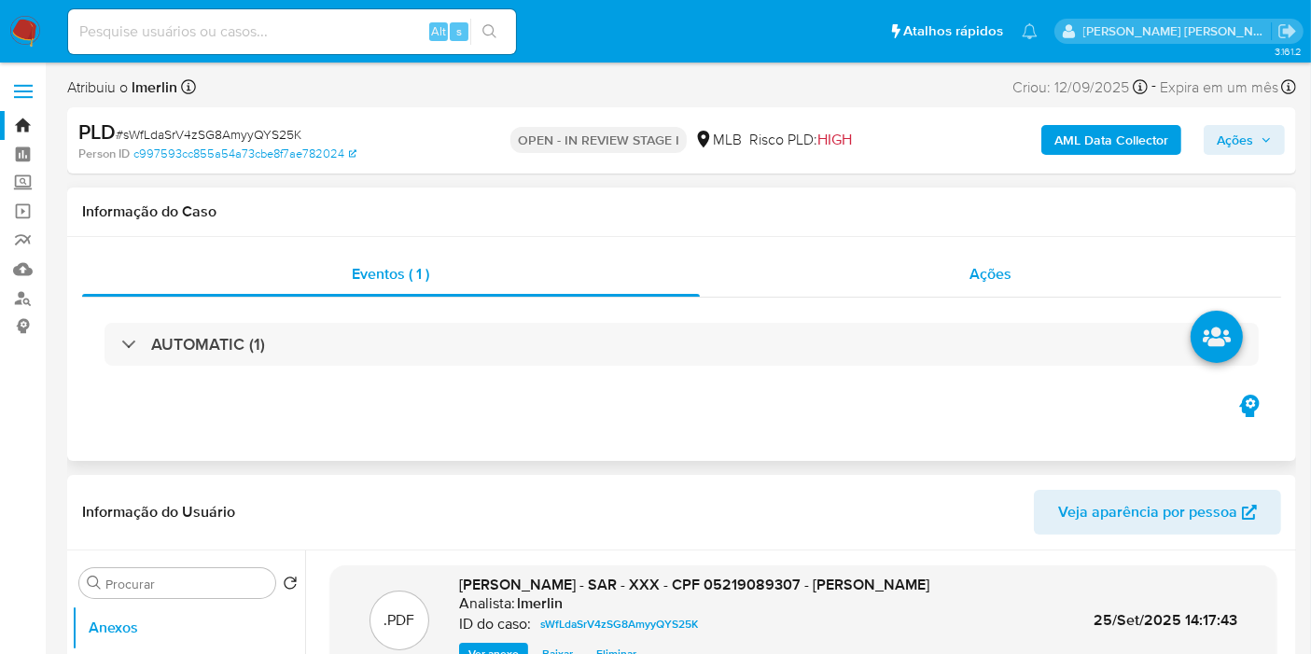
click at [1031, 257] on div "Ações" at bounding box center [991, 274] width 582 height 45
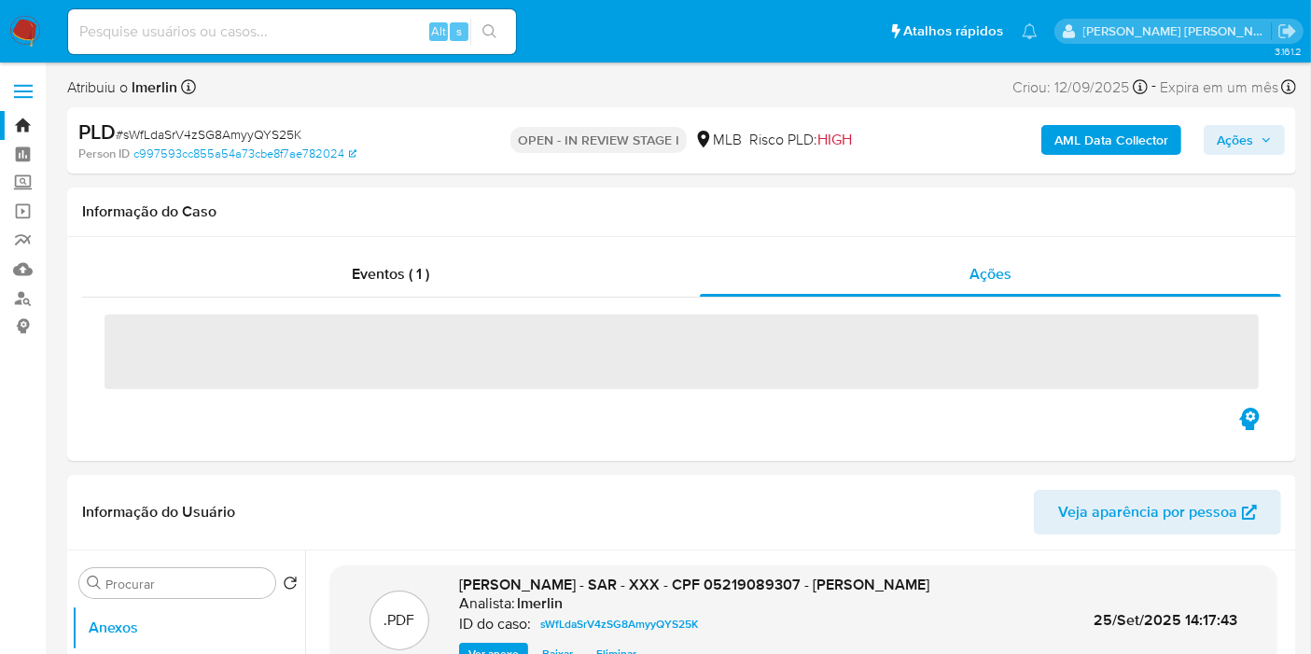
click at [1240, 134] on span "Ações" at bounding box center [1235, 140] width 36 height 30
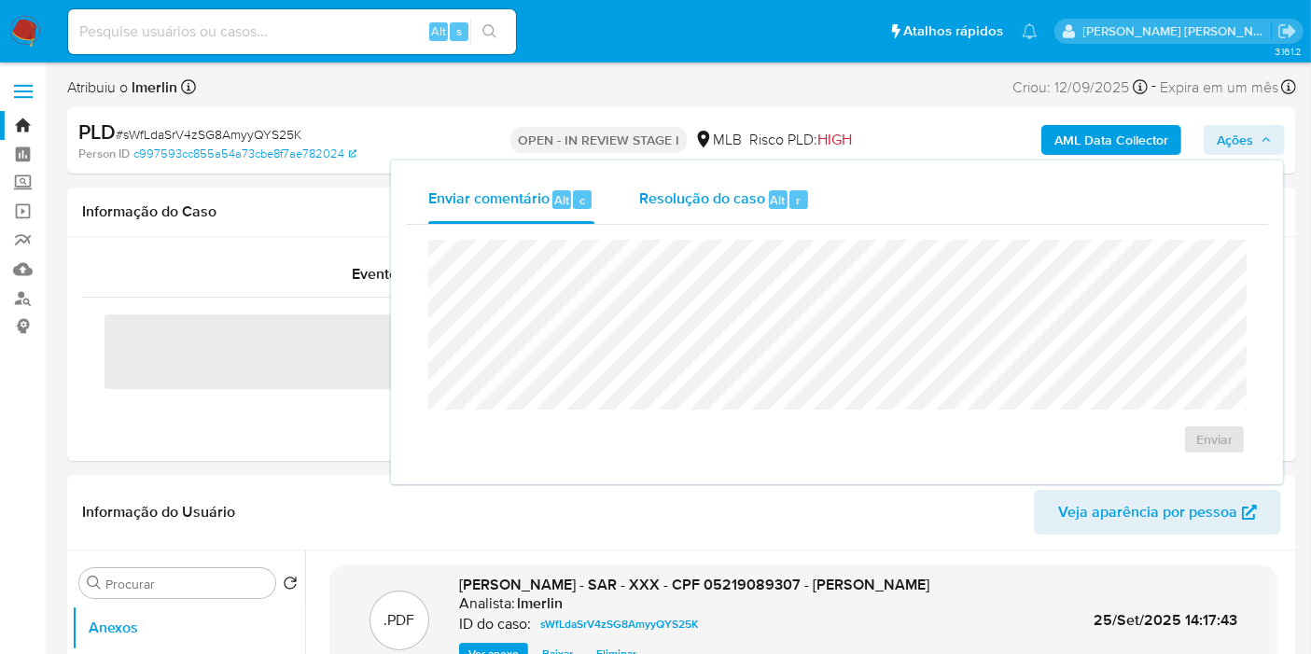
drag, startPoint x: 735, startPoint y: 207, endPoint x: 711, endPoint y: 217, distance: 26.0
click at [728, 207] on span "Resolução do caso" at bounding box center [702, 199] width 126 height 21
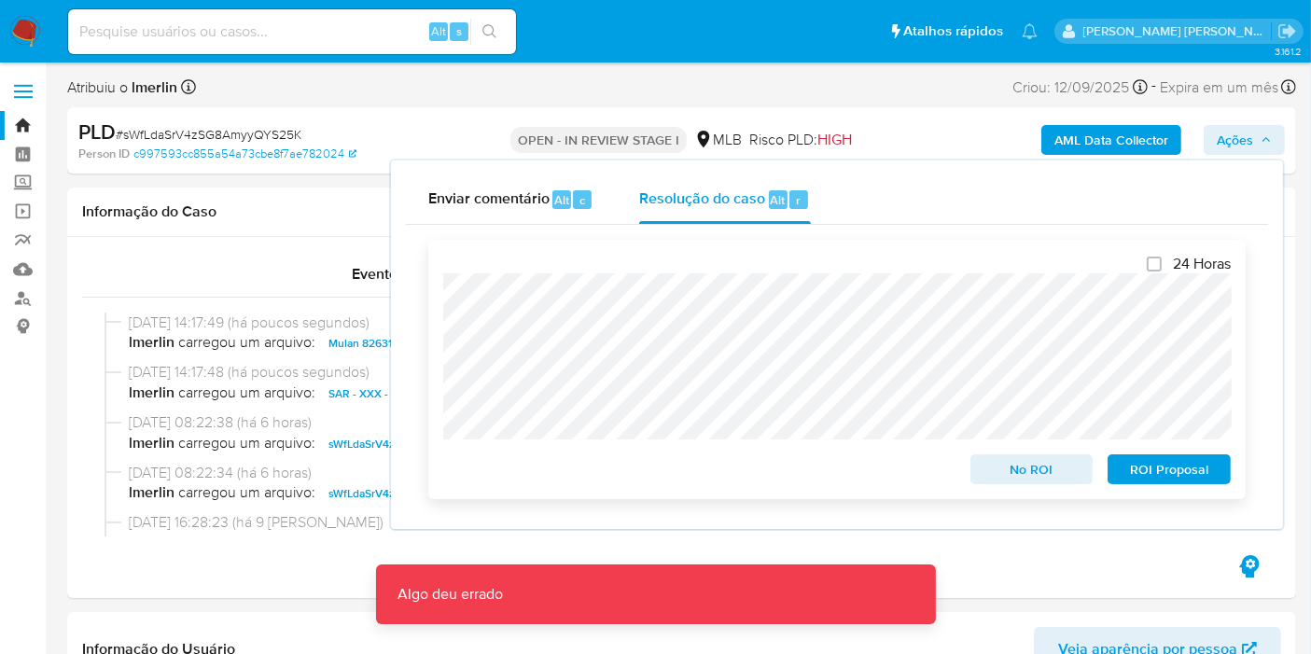
click at [1156, 473] on span "ROI Proposal" at bounding box center [1169, 469] width 97 height 26
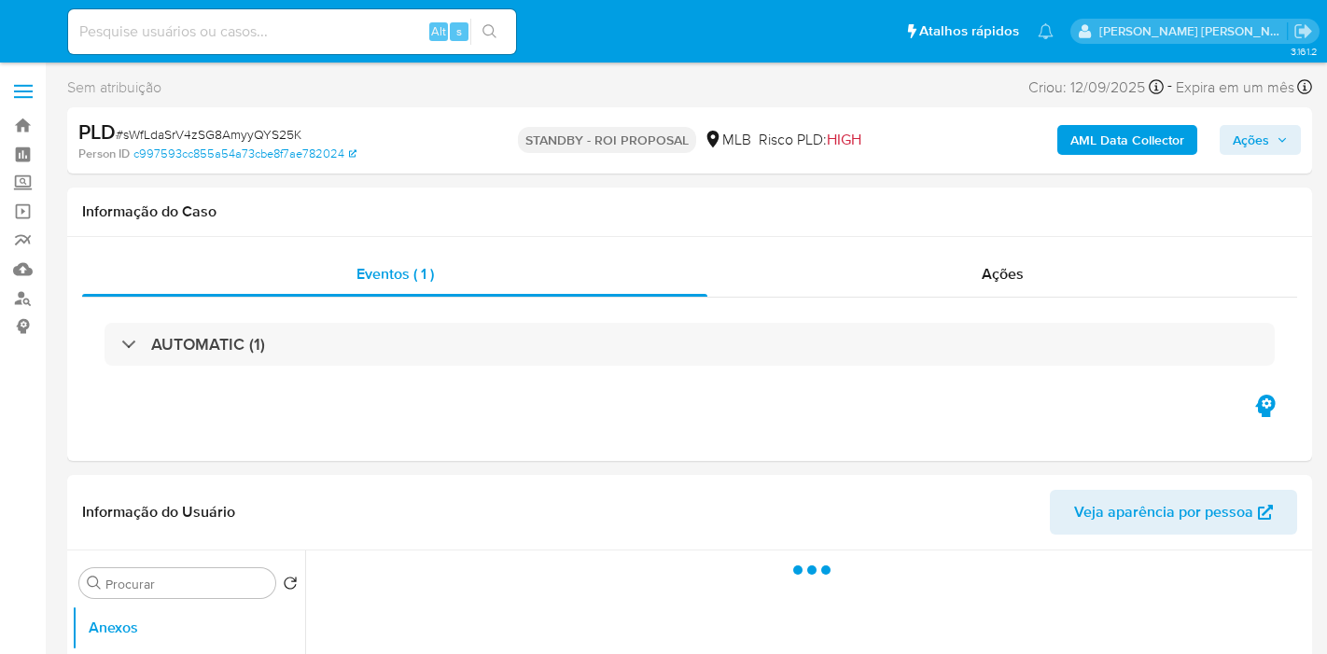
select select "10"
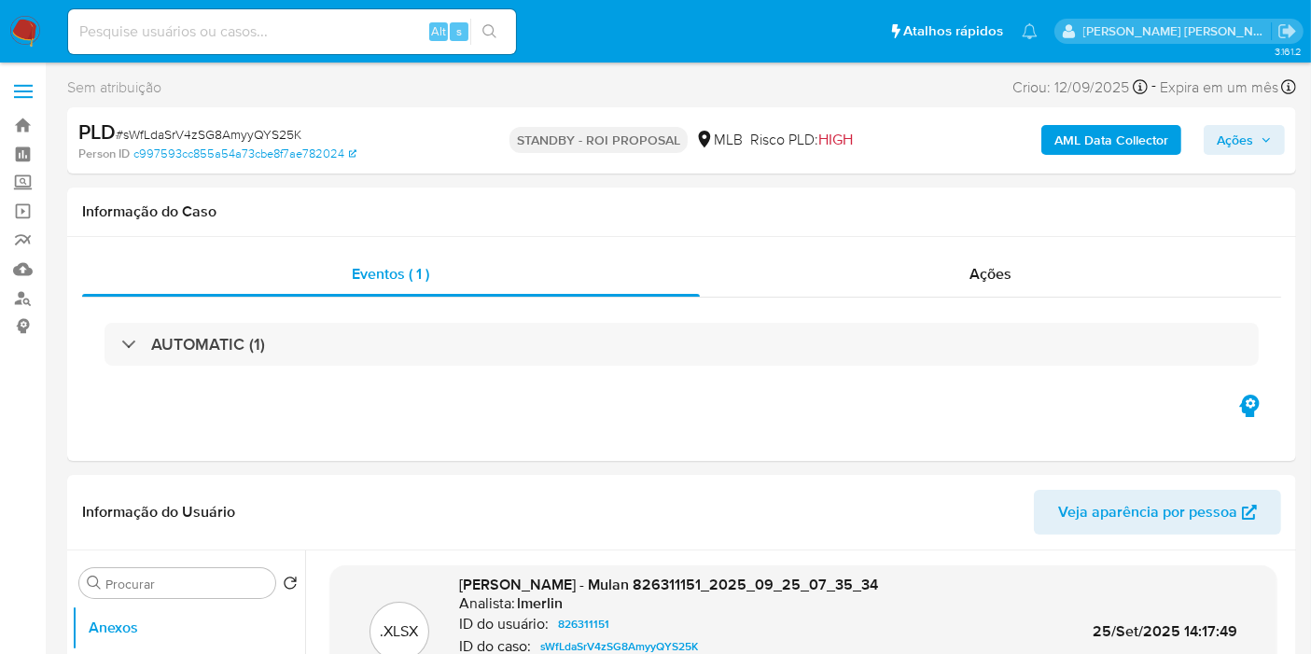
click at [19, 33] on img at bounding box center [25, 32] width 32 height 32
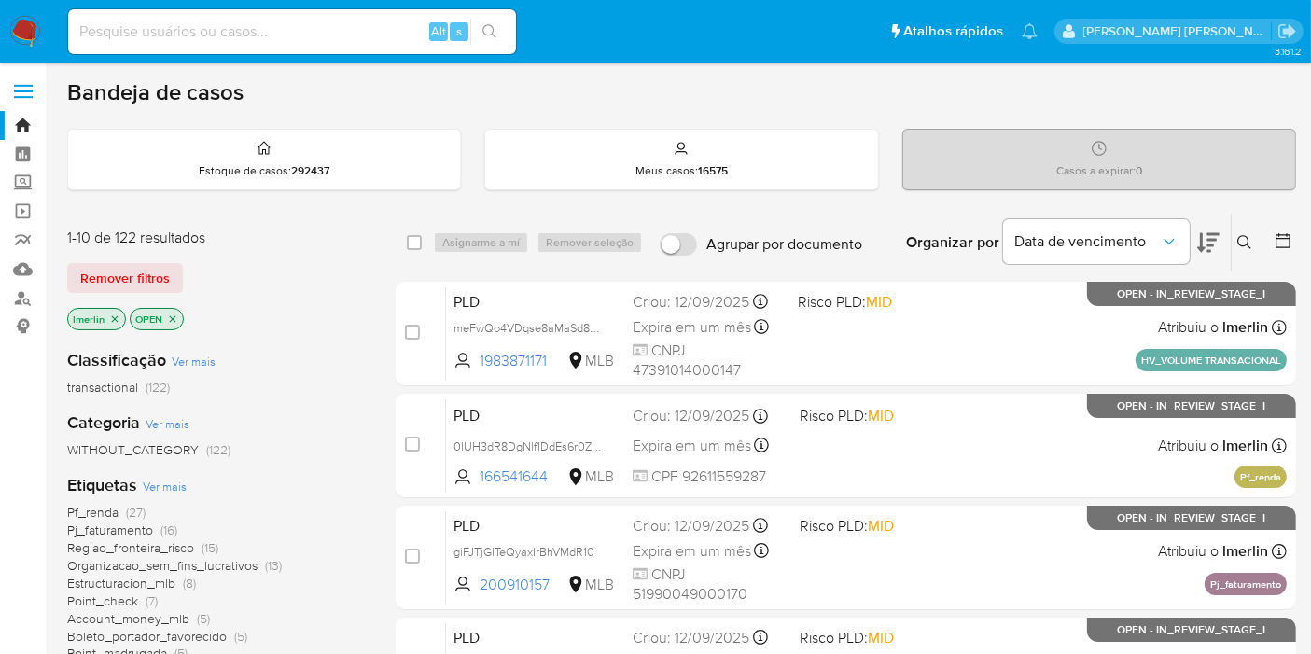
click at [112, 318] on icon "close-filter" at bounding box center [115, 318] width 7 height 7
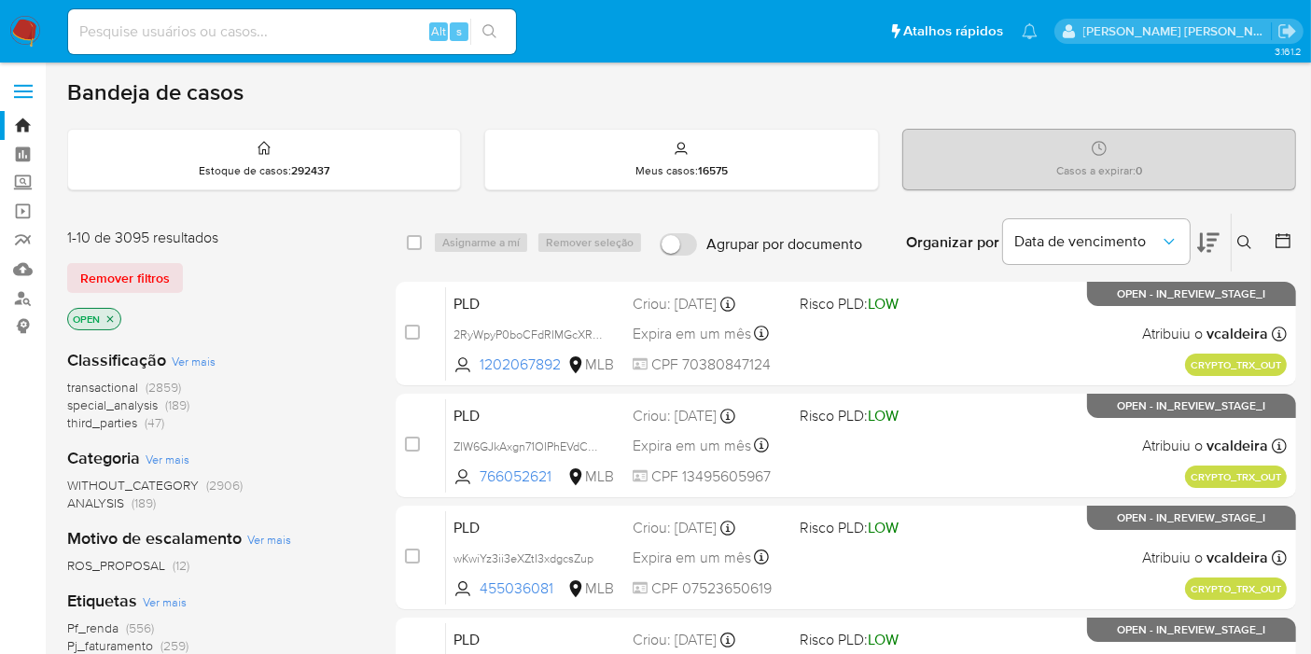
click at [250, 34] on input at bounding box center [292, 32] width 448 height 24
paste input "YliIfJjawRlPLkDXyj3II5P2"
type input "YliIfJjawRlPLkDXyj3II5P2"
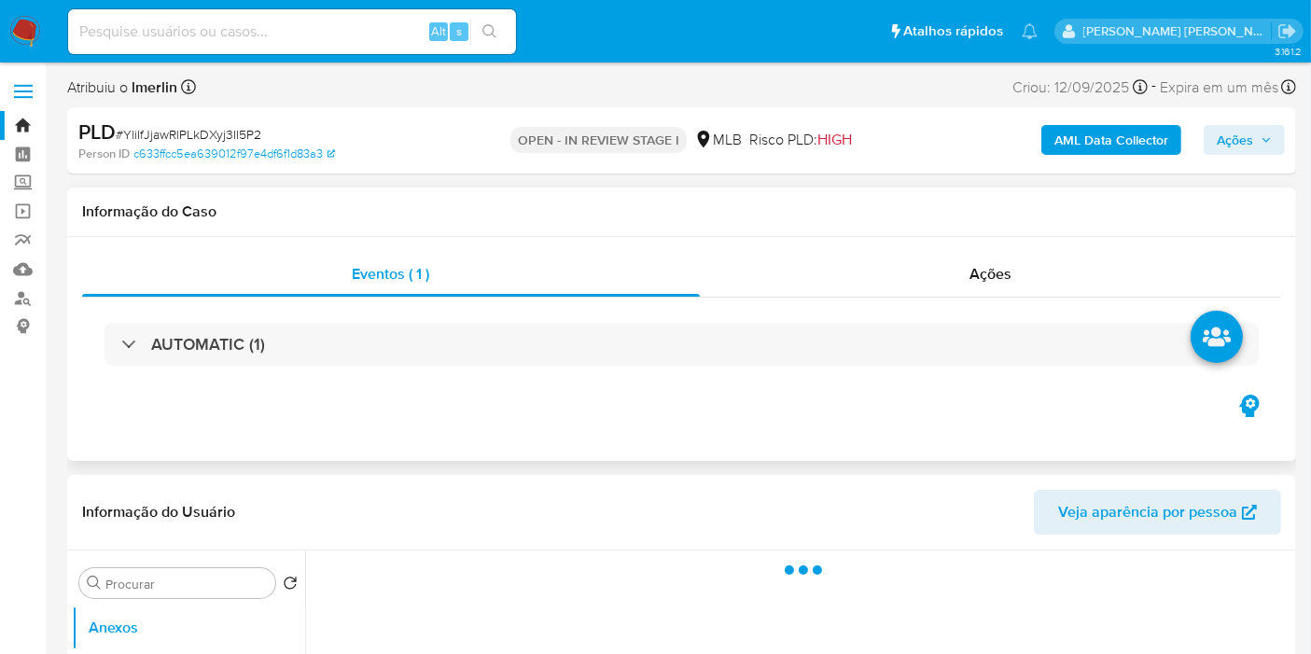
select select "10"
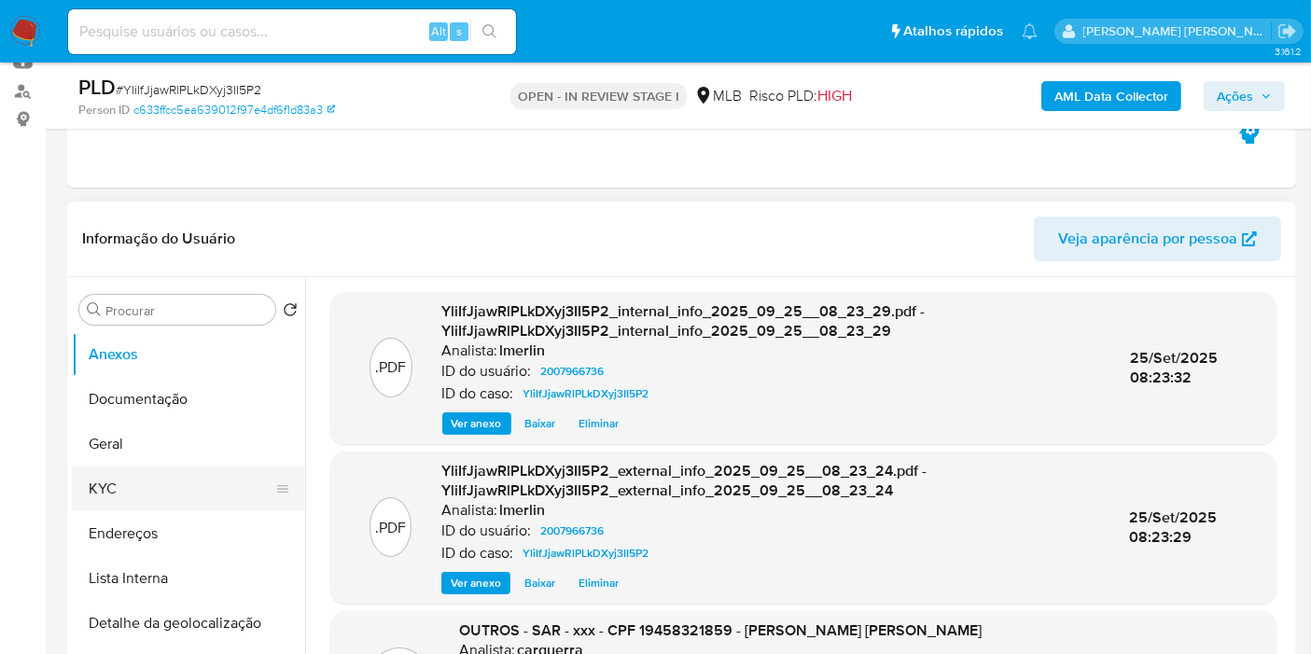
click at [99, 505] on button "KYC" at bounding box center [181, 489] width 218 height 45
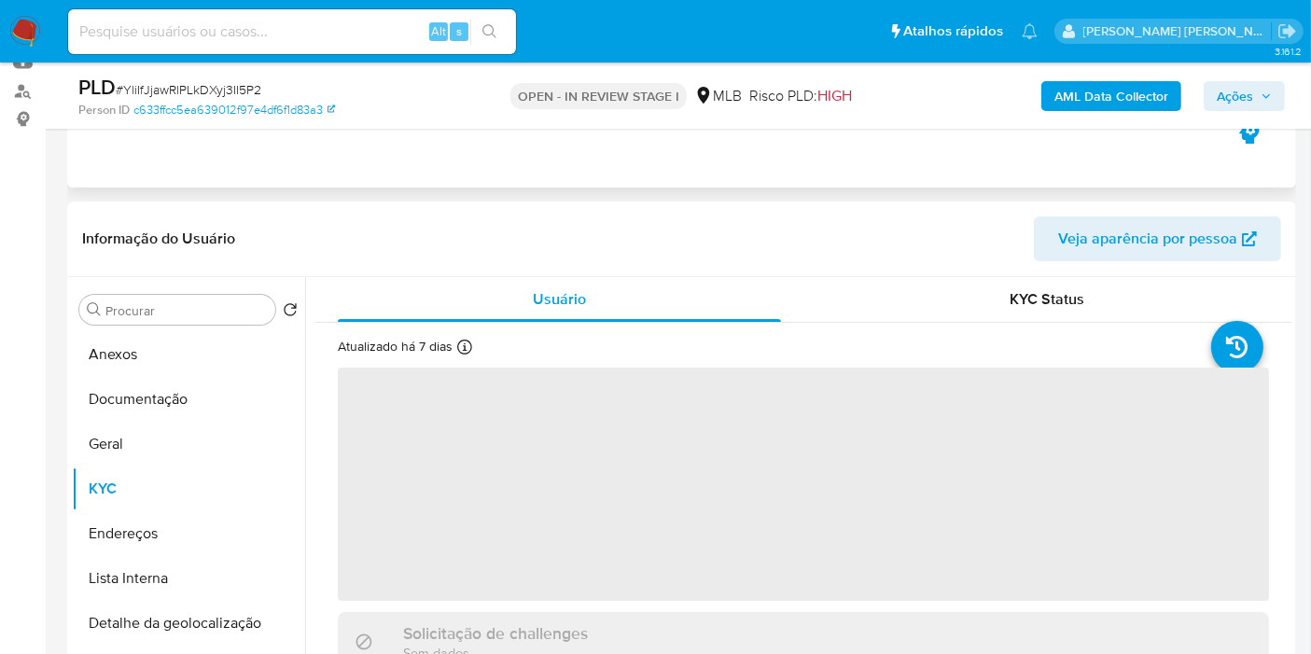
scroll to position [311, 0]
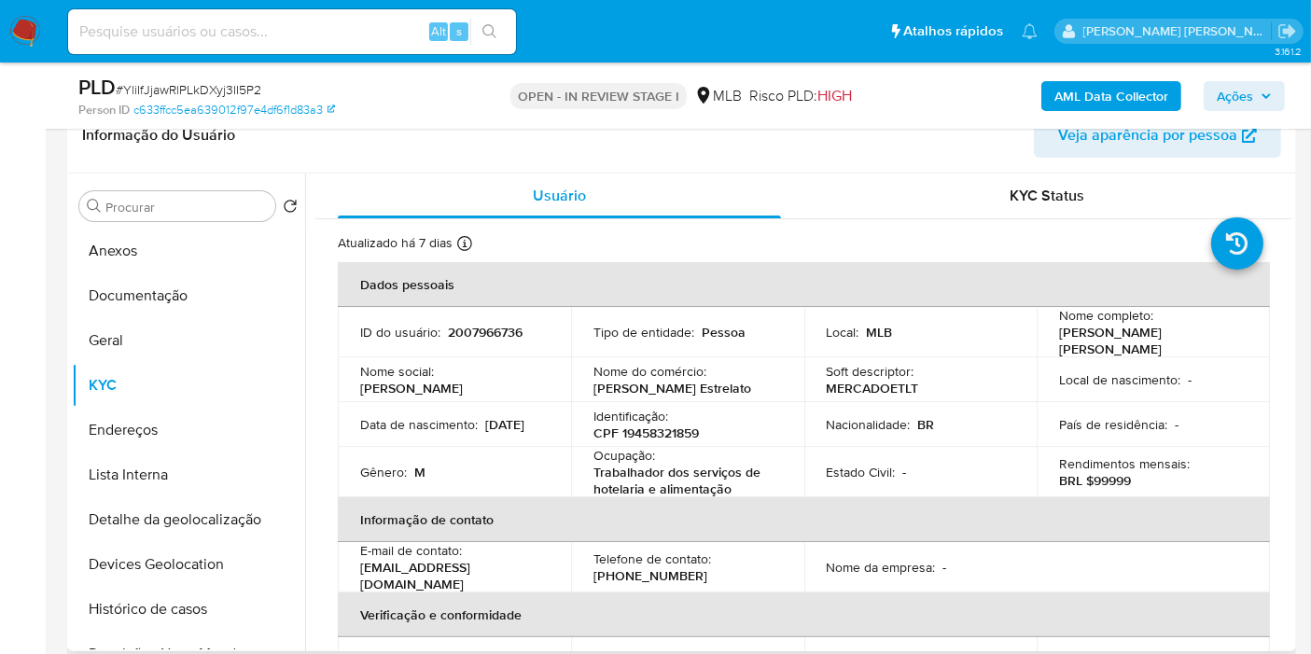
click at [674, 426] on p "CPF 19458321859" at bounding box center [646, 433] width 105 height 17
copy p "19458321859"
click at [195, 595] on button "Histórico de casos" at bounding box center [181, 609] width 218 height 45
